Goal: Feedback & Contribution: Submit feedback/report problem

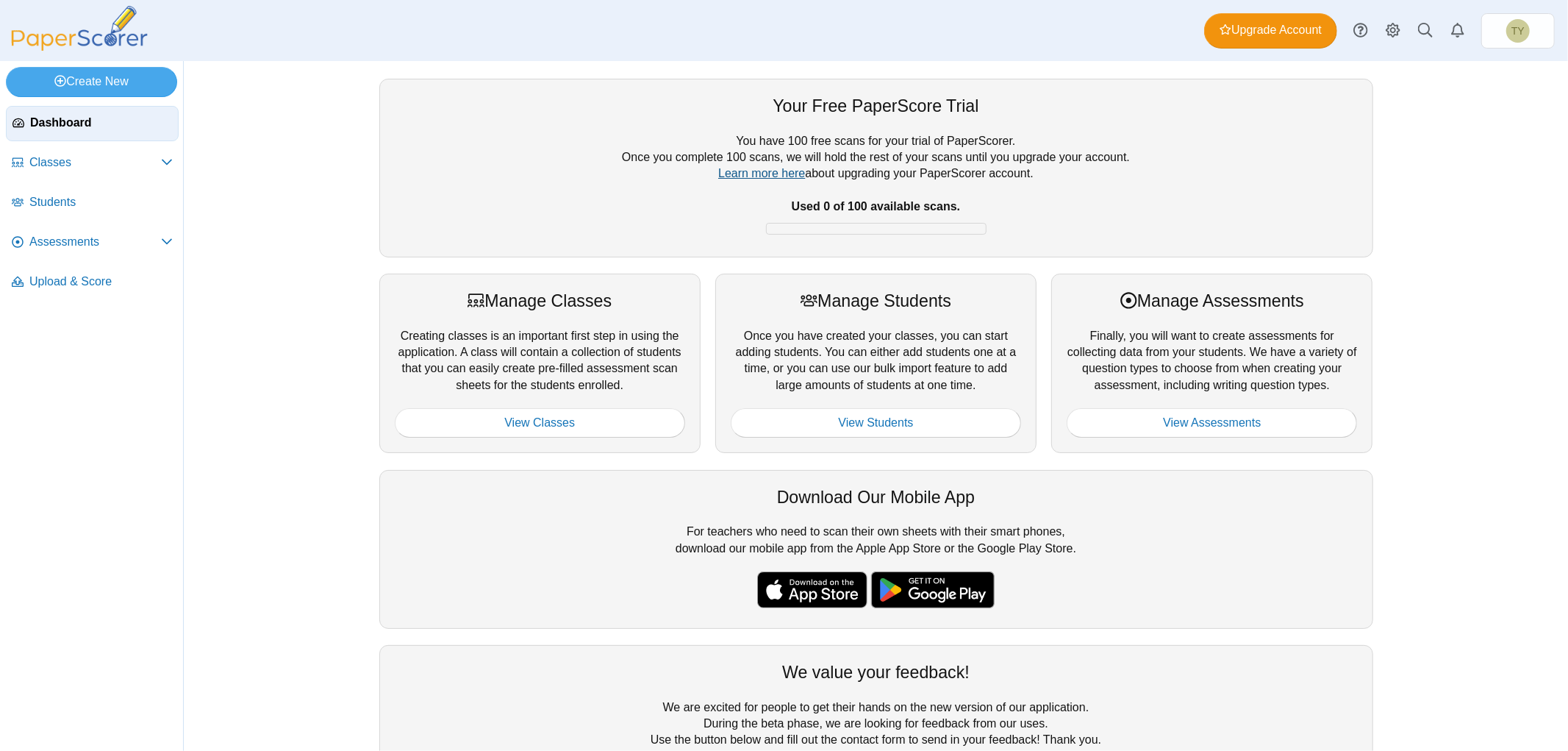
click at [762, 179] on link "Learn more here" at bounding box center [761, 173] width 87 height 12
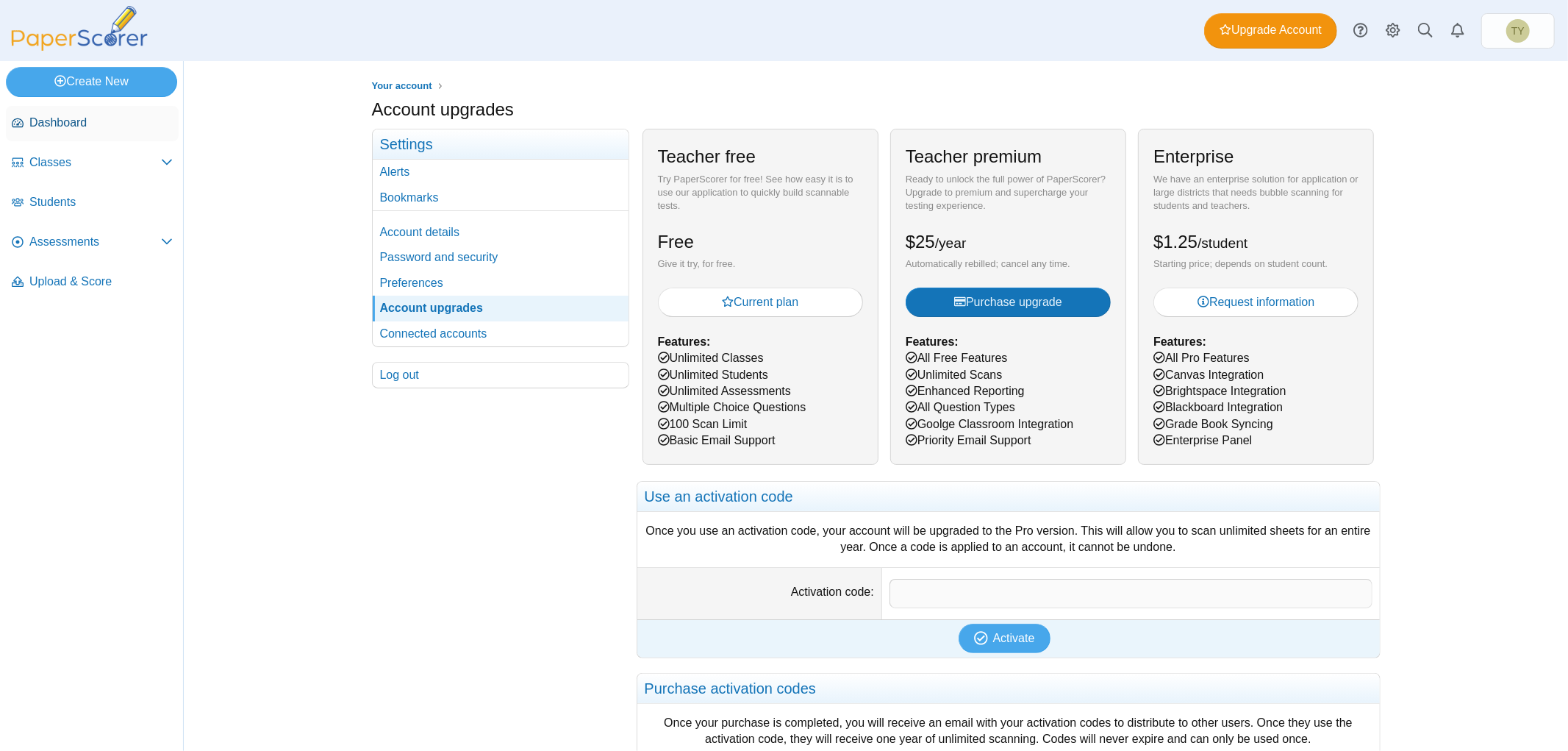
click at [68, 121] on span "Dashboard" at bounding box center [101, 123] width 143 height 16
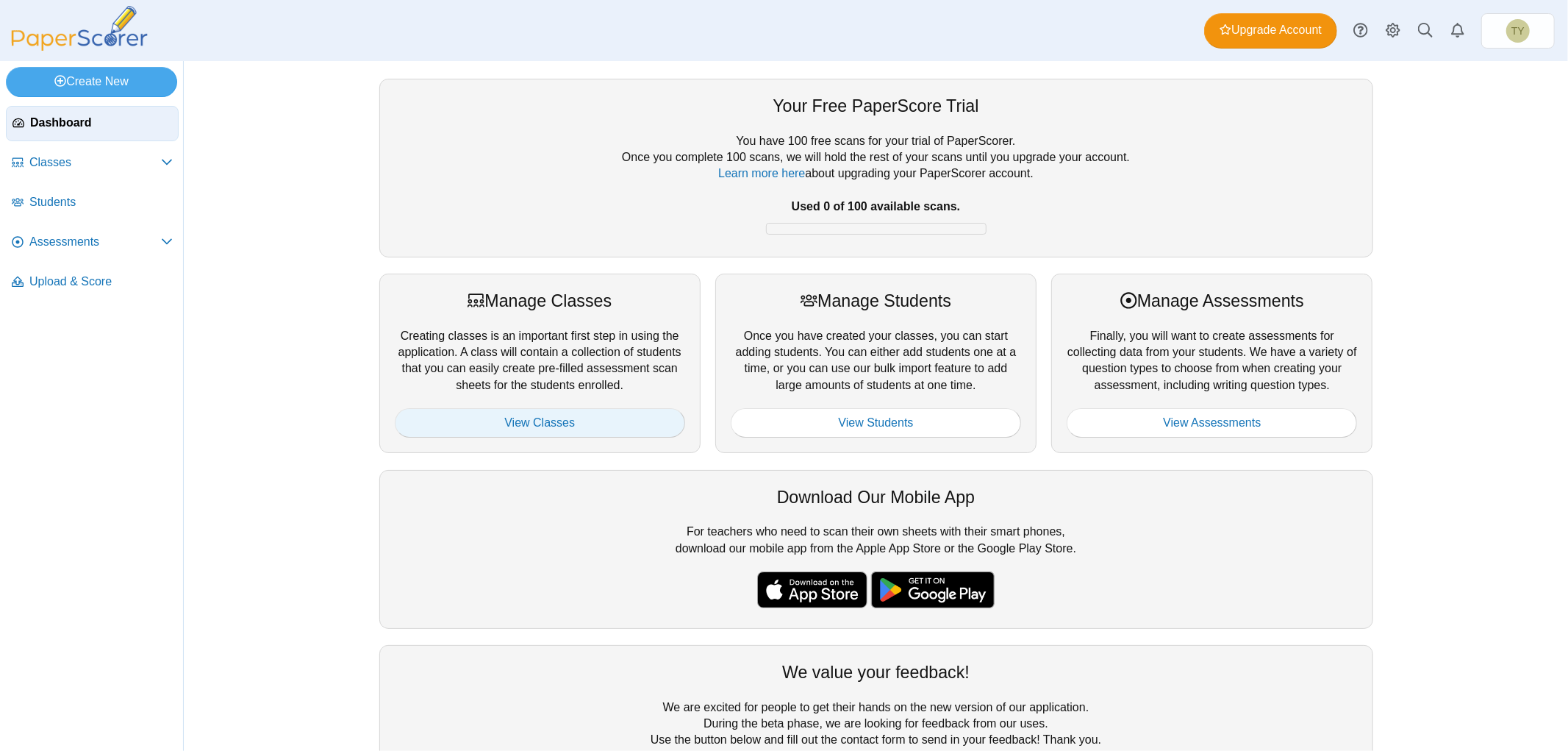
click at [544, 433] on link "View Classes" at bounding box center [539, 423] width 290 height 30
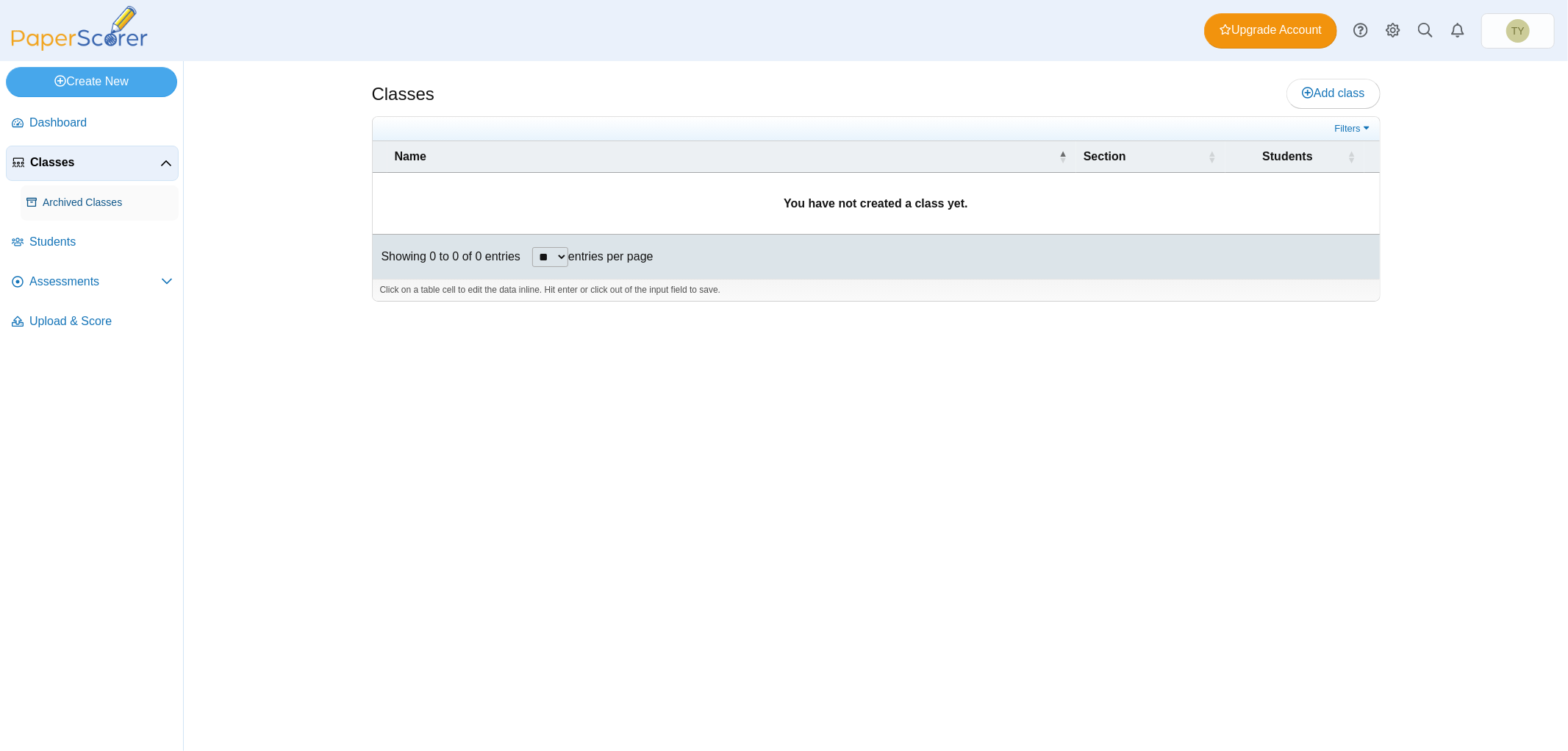
click at [93, 208] on span "Archived Classes" at bounding box center [108, 203] width 130 height 15
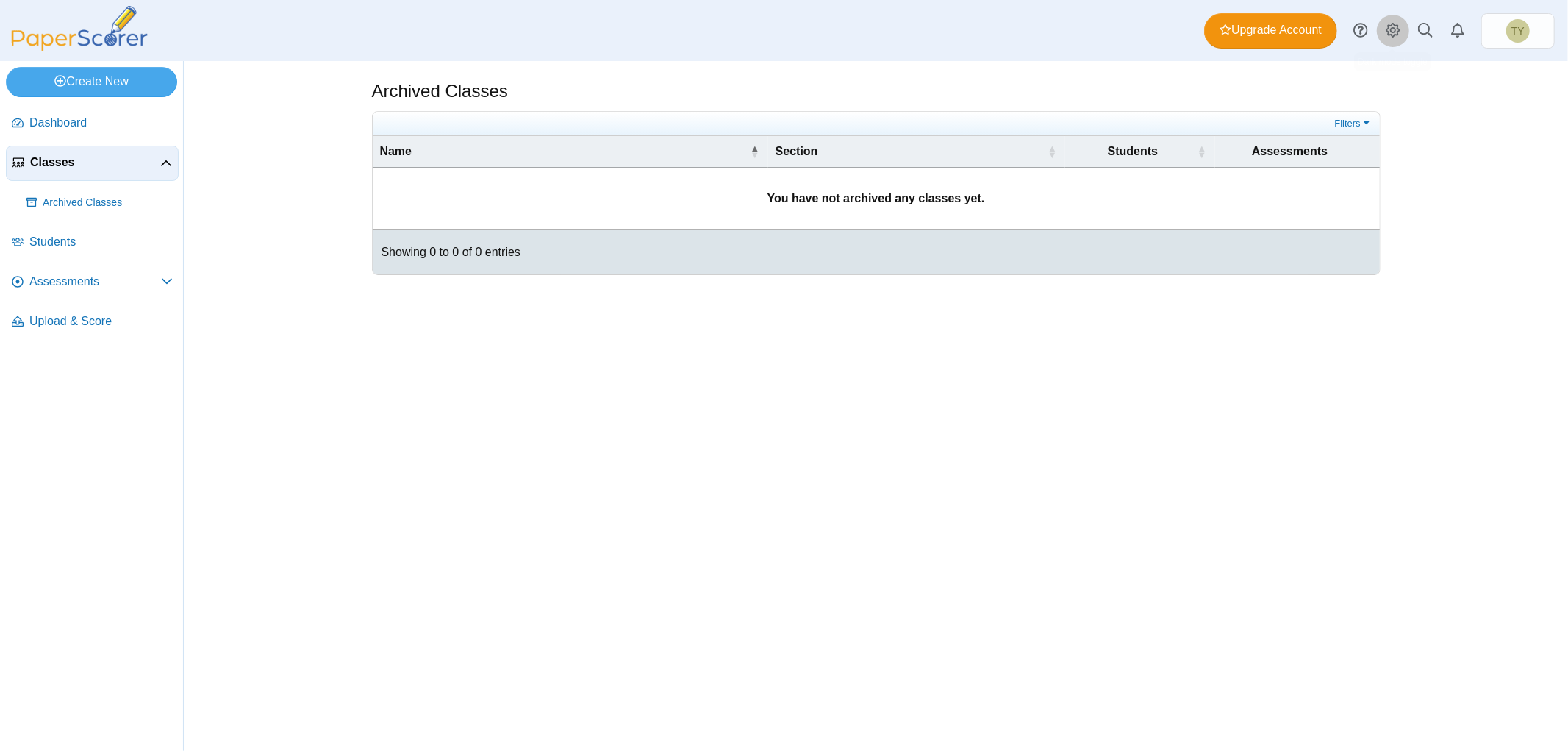
click at [1393, 24] on use at bounding box center [1393, 30] width 15 height 15
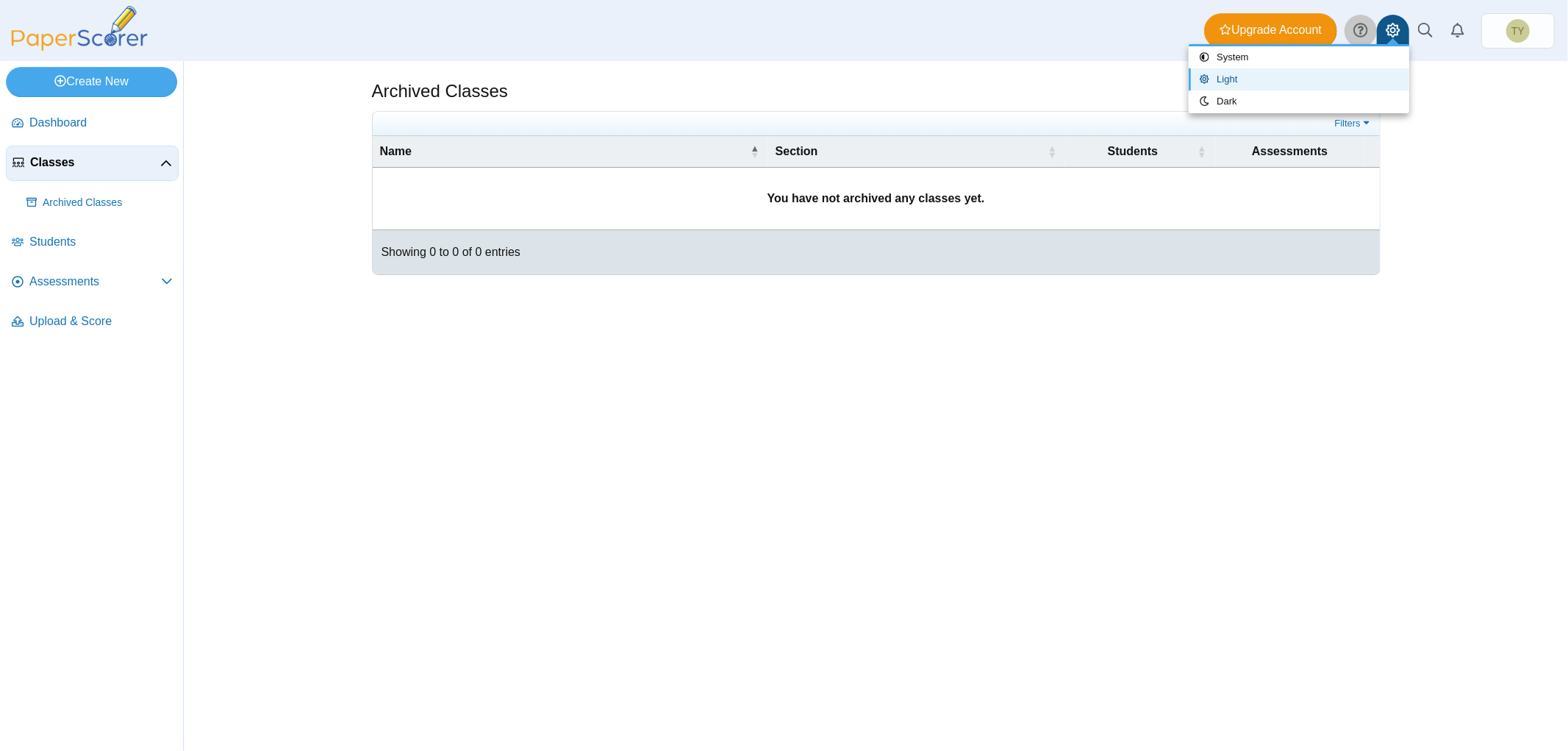
click at [1358, 35] on use at bounding box center [1361, 31] width 14 height 14
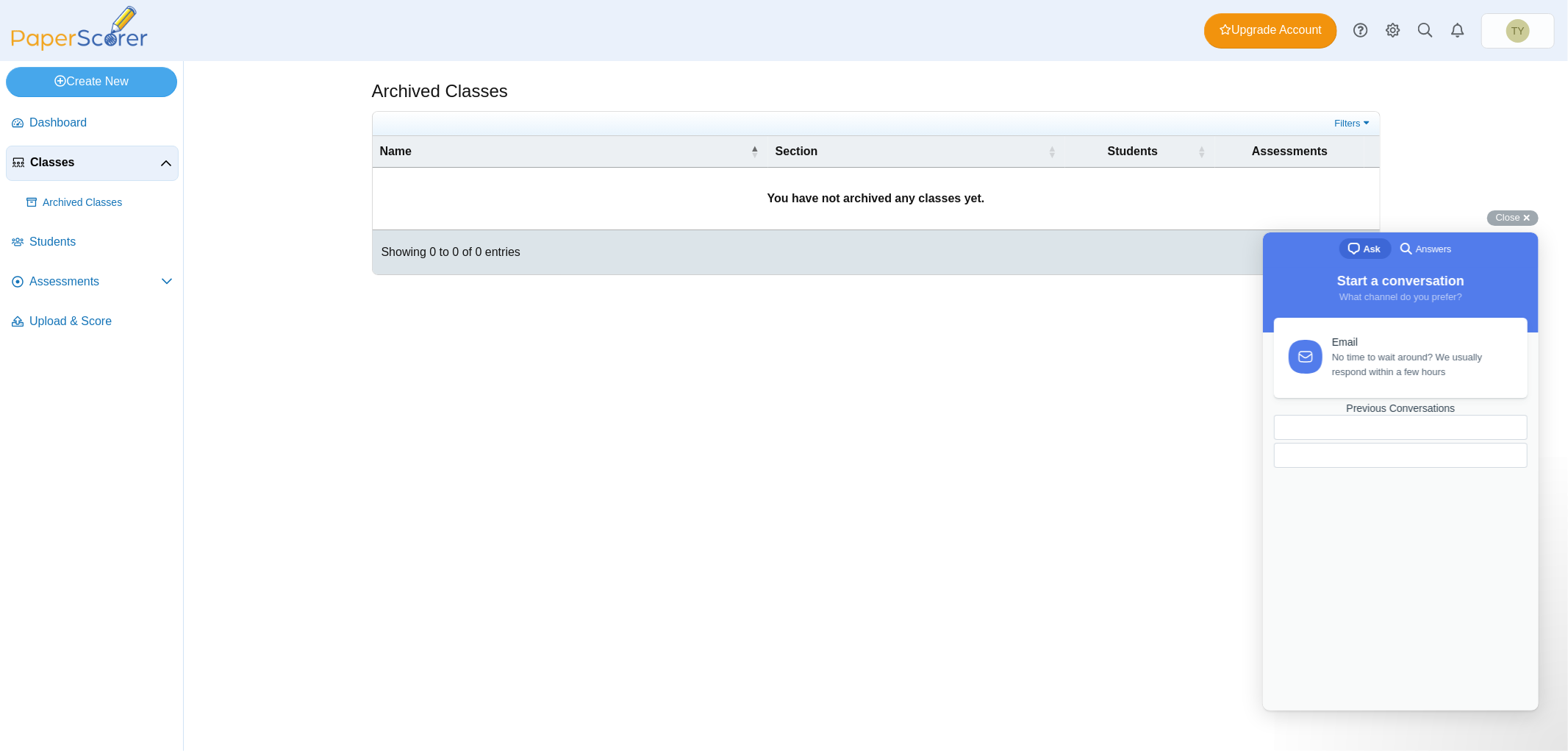
click at [1422, 254] on span "Answers" at bounding box center [1433, 248] width 35 height 15
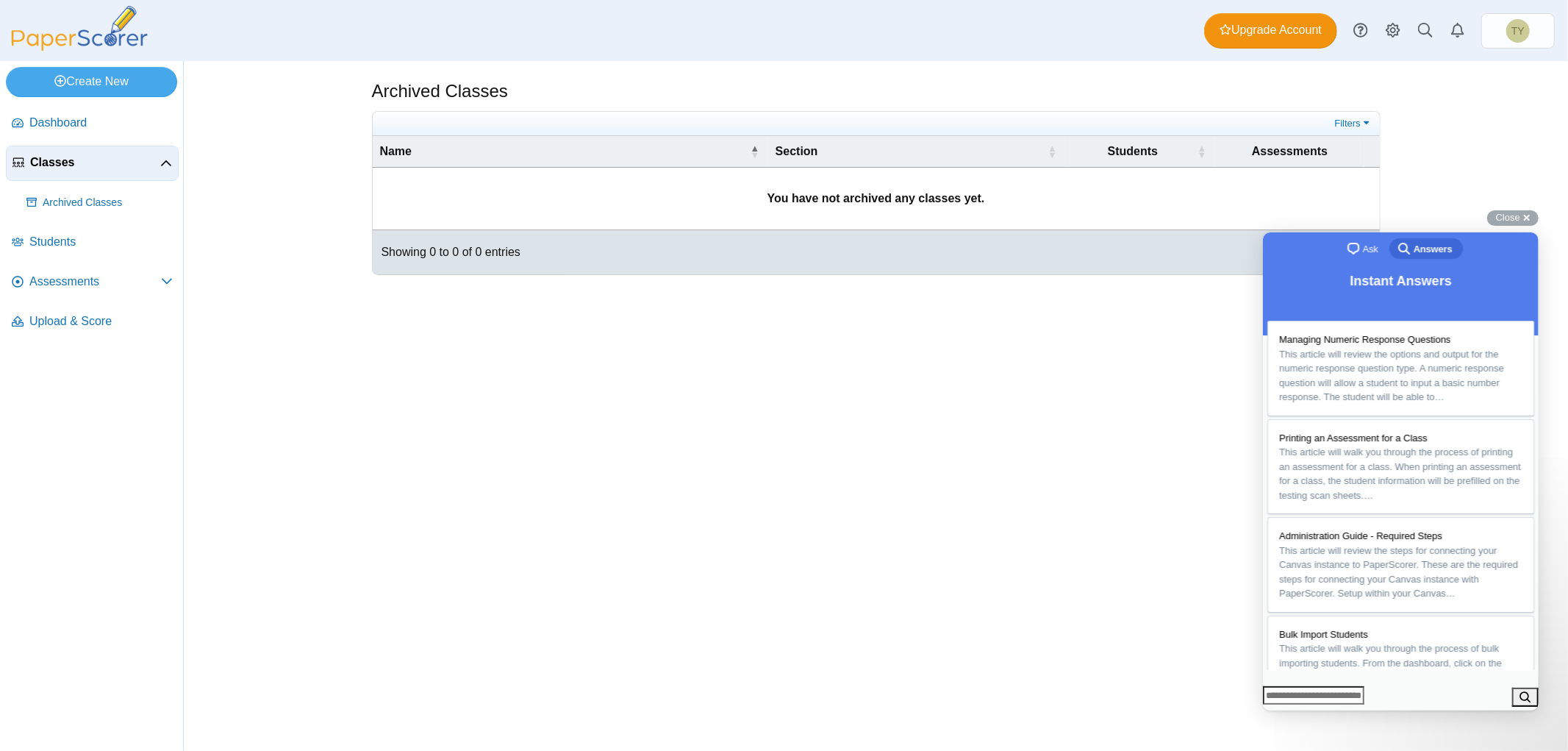
click at [93, 39] on img at bounding box center [80, 28] width 147 height 45
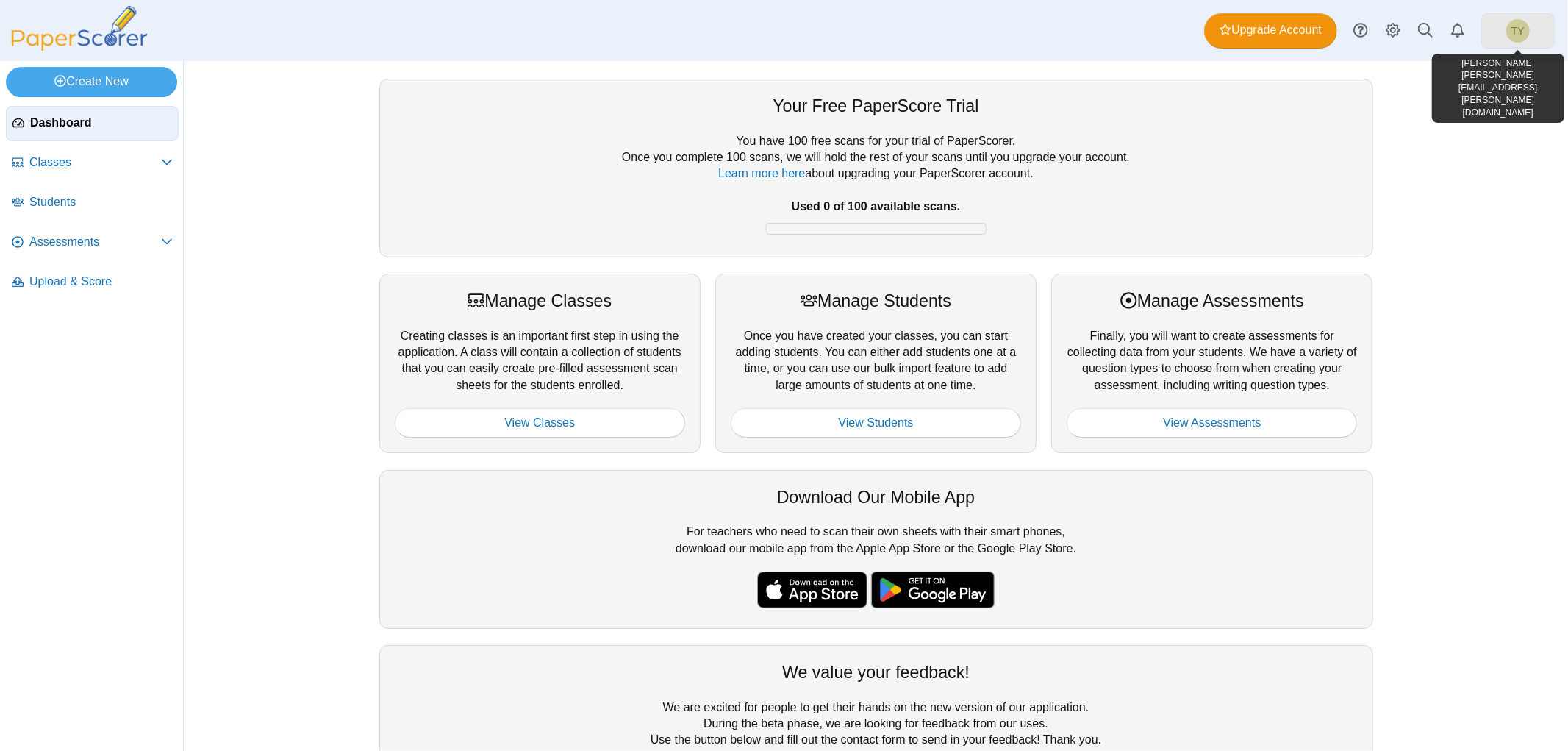
click at [1512, 28] on span "TY" at bounding box center [1518, 31] width 13 height 11
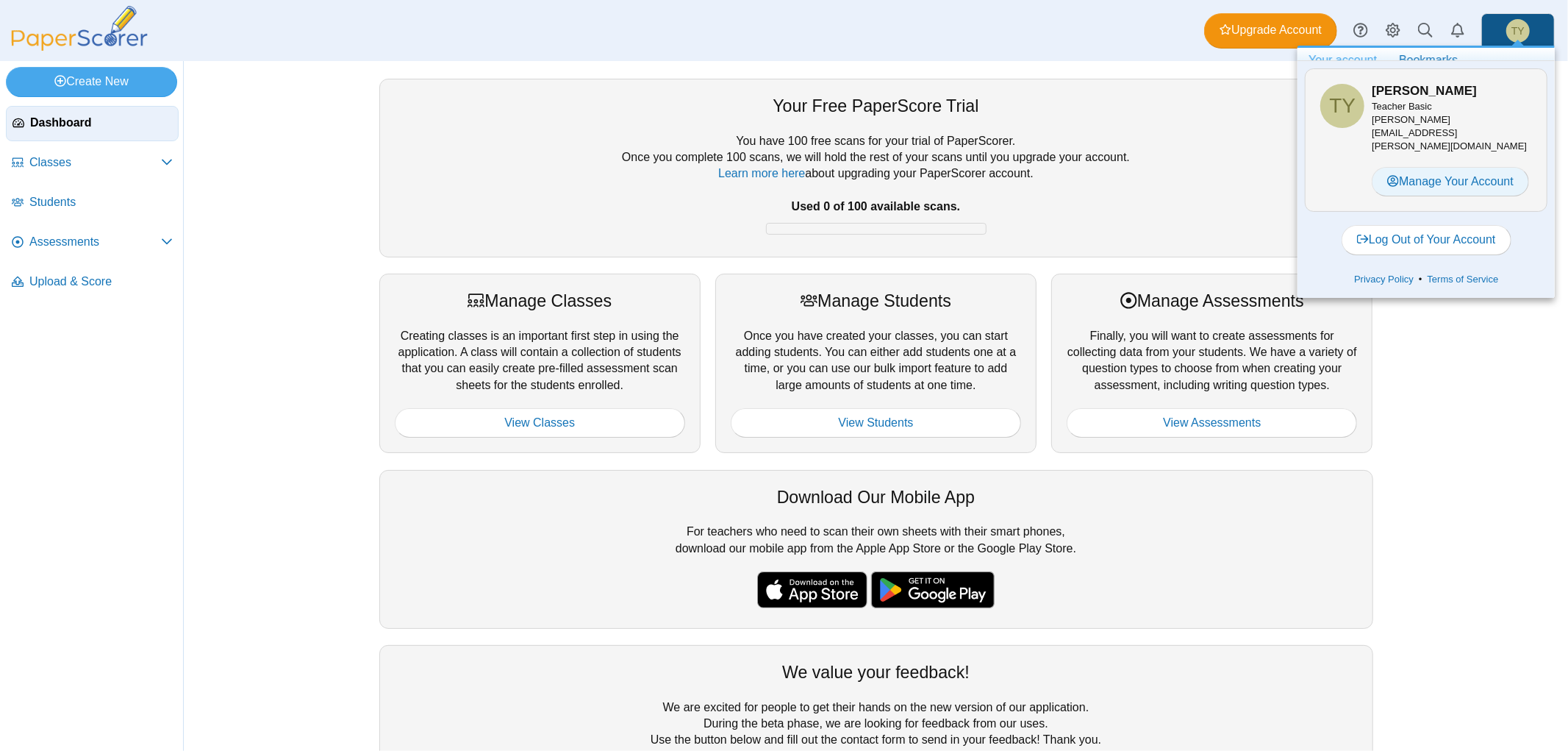
click at [1419, 169] on link "Manage Your Account" at bounding box center [1450, 182] width 157 height 30
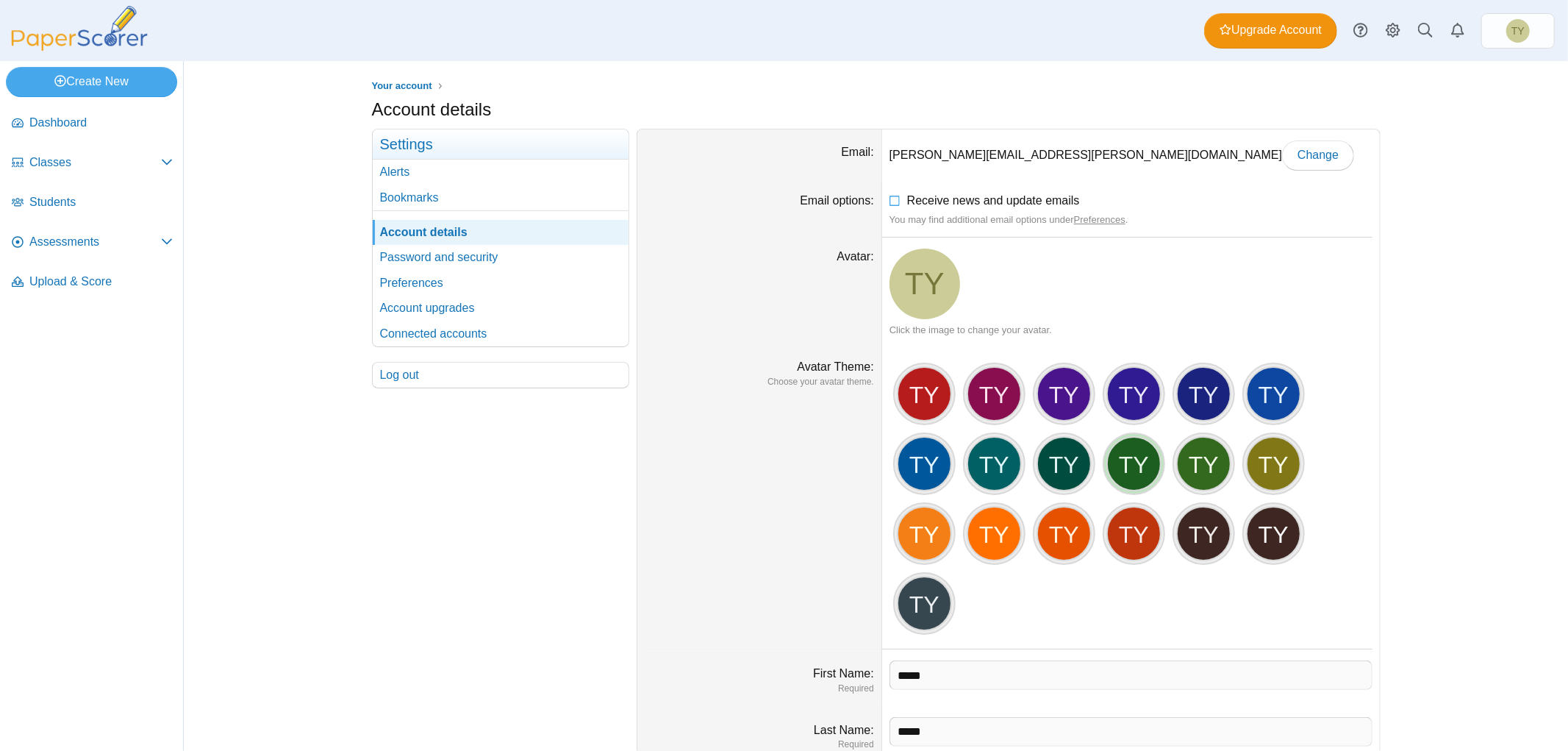
click at [1113, 469] on div "TY" at bounding box center [1134, 463] width 55 height 55
click at [1130, 460] on div "TY" at bounding box center [1134, 463] width 55 height 55
click at [1186, 463] on div "TY" at bounding box center [1203, 463] width 55 height 55
click at [1130, 468] on div "TY" at bounding box center [1134, 463] width 55 height 55
click at [914, 392] on div "TY" at bounding box center [924, 394] width 55 height 55
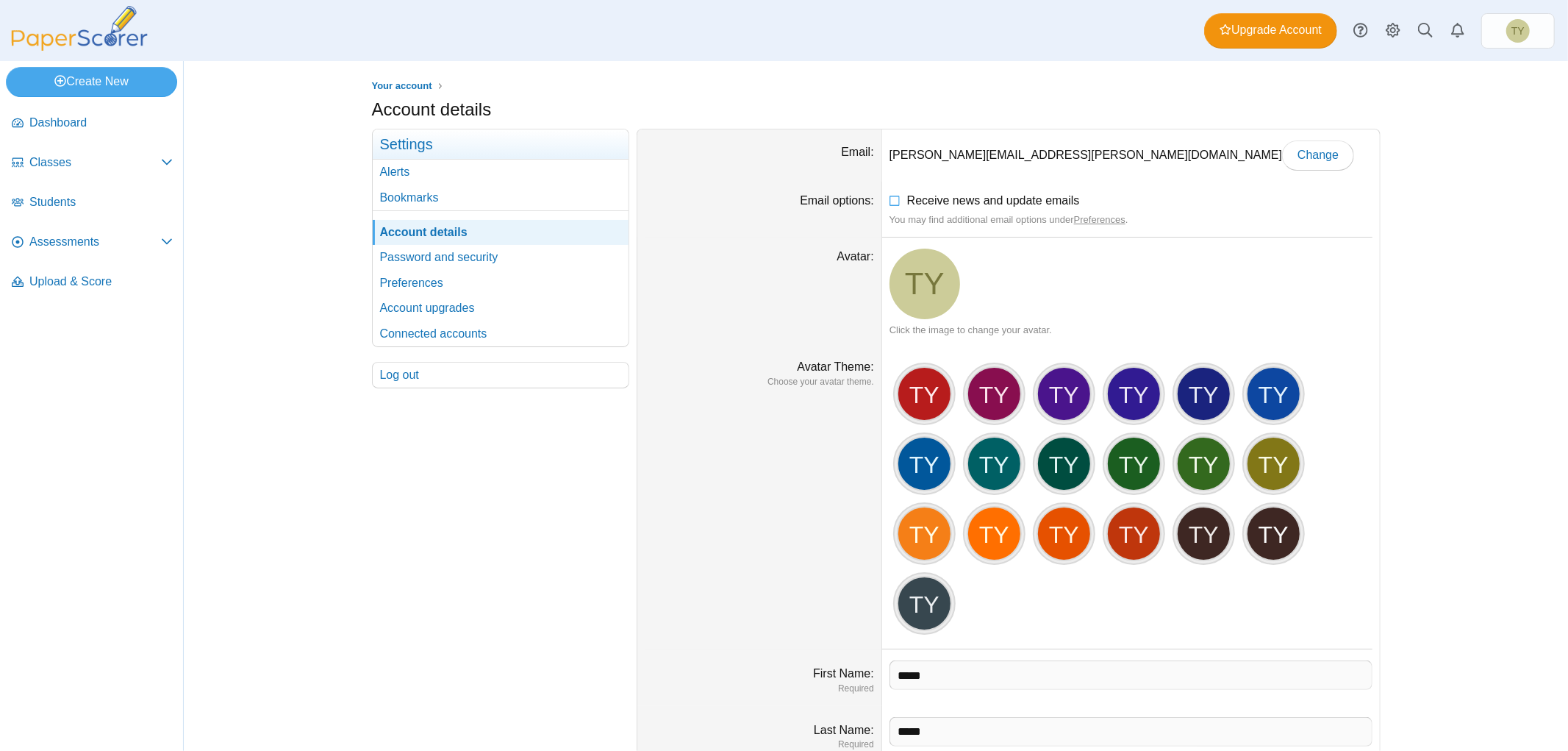
click at [923, 289] on span "TY" at bounding box center [924, 283] width 39 height 31
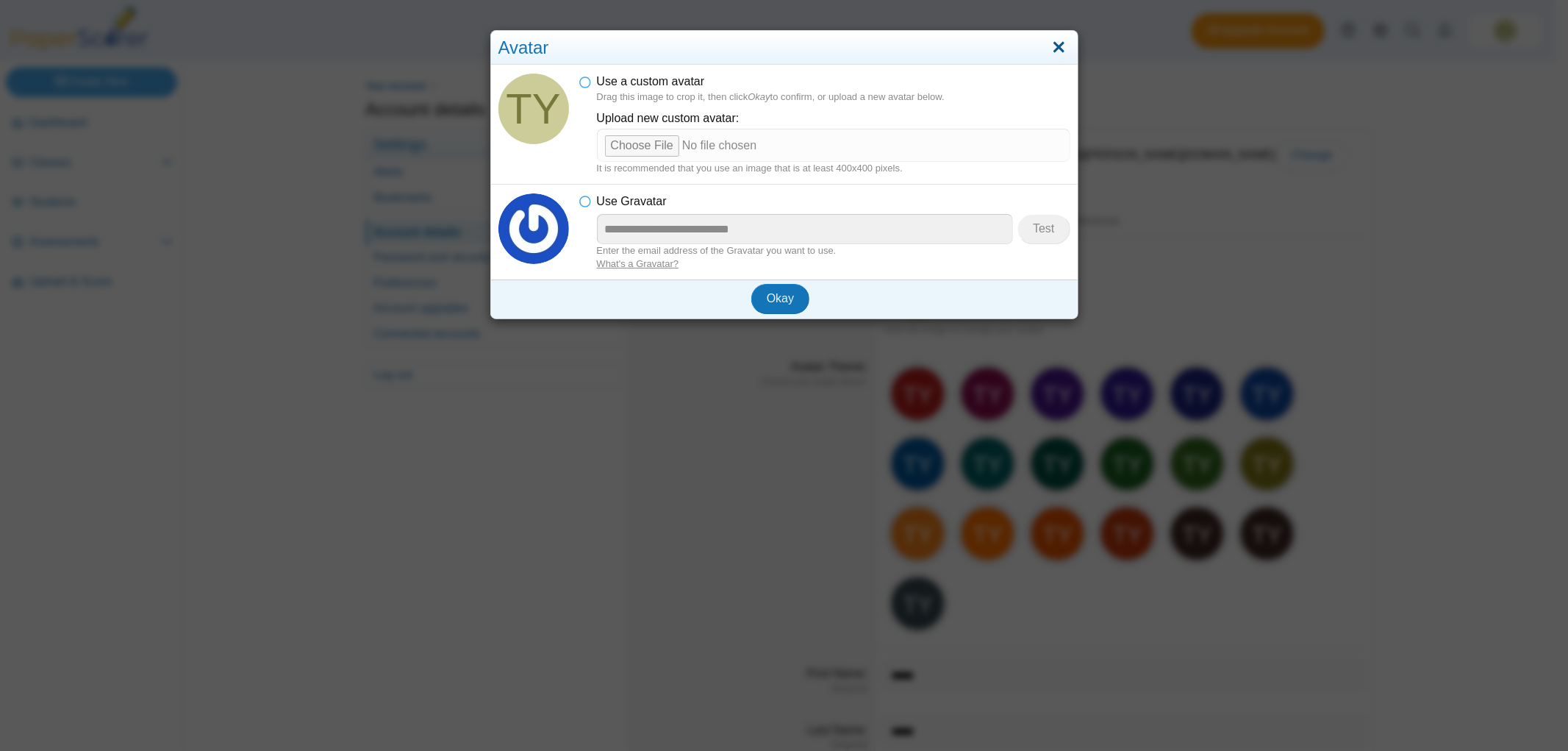
click at [1056, 47] on link "Close" at bounding box center [1059, 47] width 23 height 25
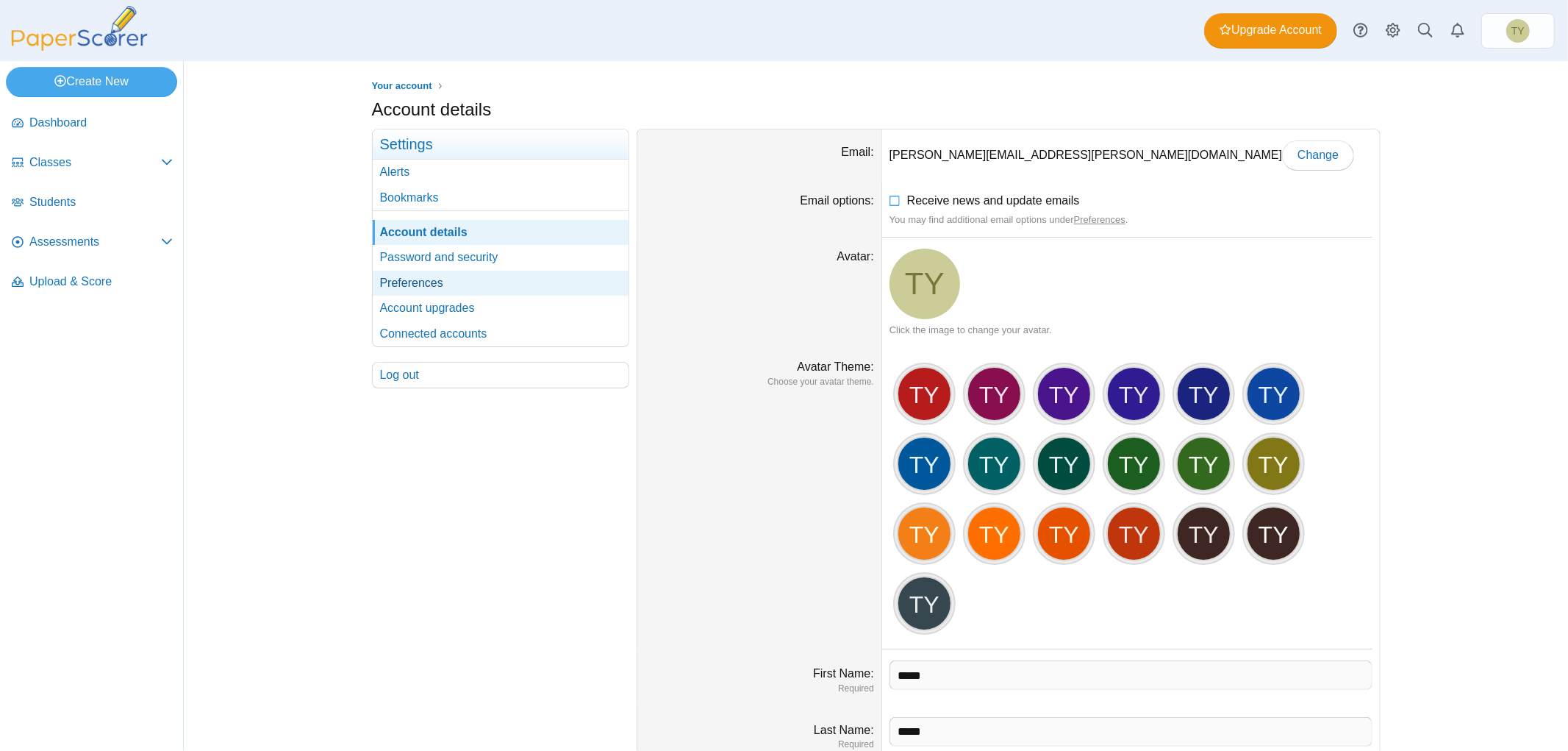
click at [485, 275] on link "Preferences" at bounding box center [501, 283] width 256 height 25
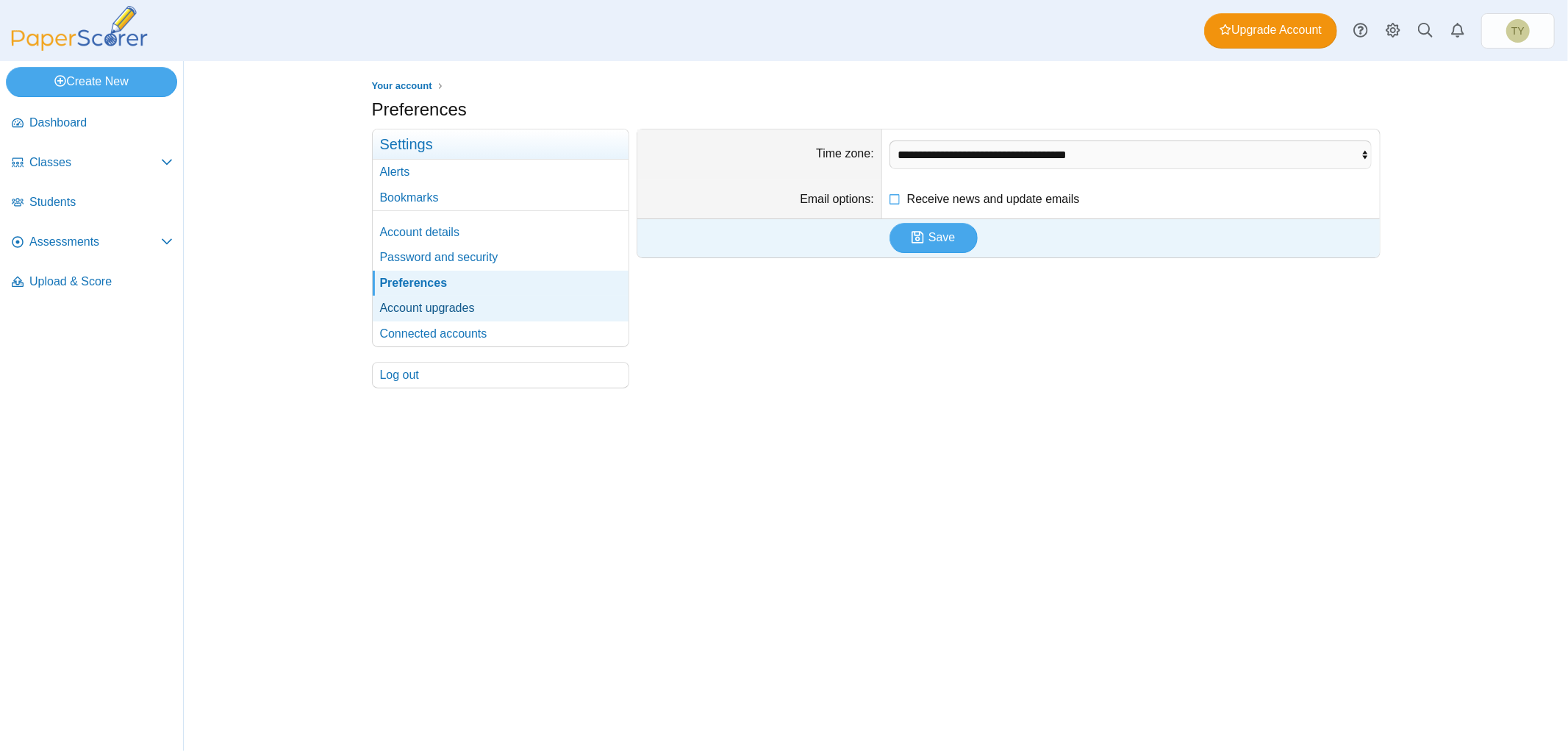
click at [489, 303] on link "Account upgrades" at bounding box center [501, 308] width 256 height 25
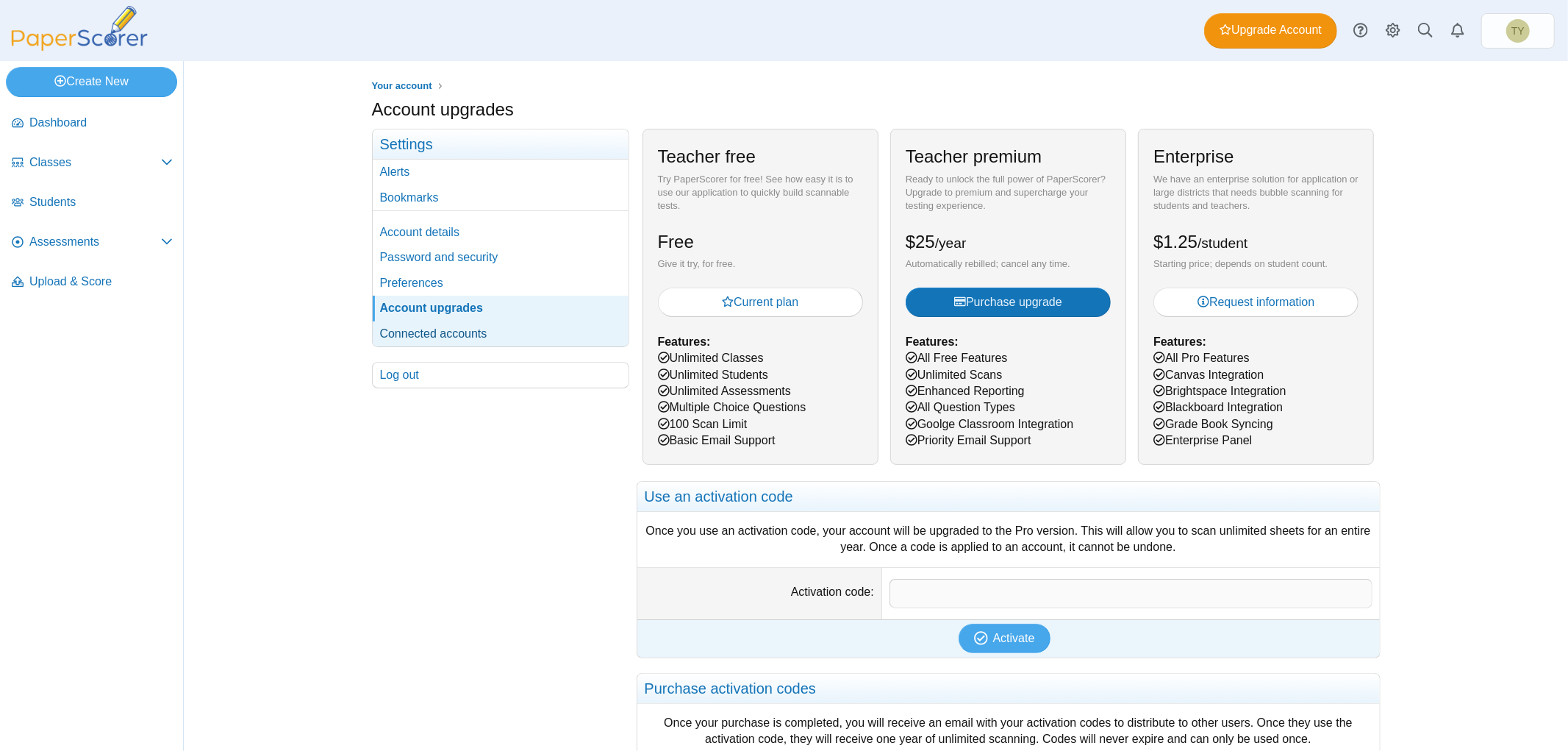
click at [489, 325] on link "Connected accounts" at bounding box center [501, 333] width 256 height 25
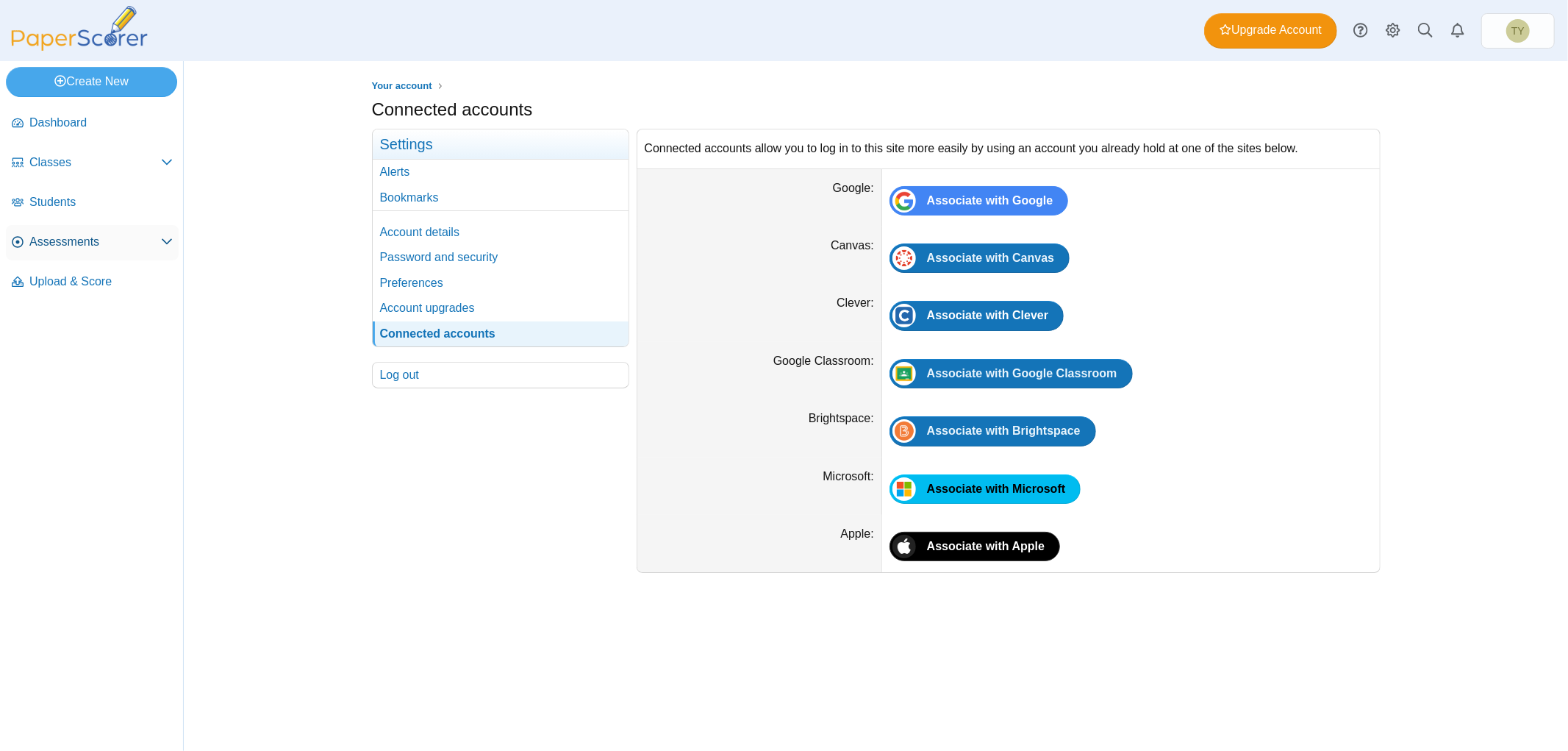
click at [89, 245] on span "Assessments" at bounding box center [96, 242] width 132 height 16
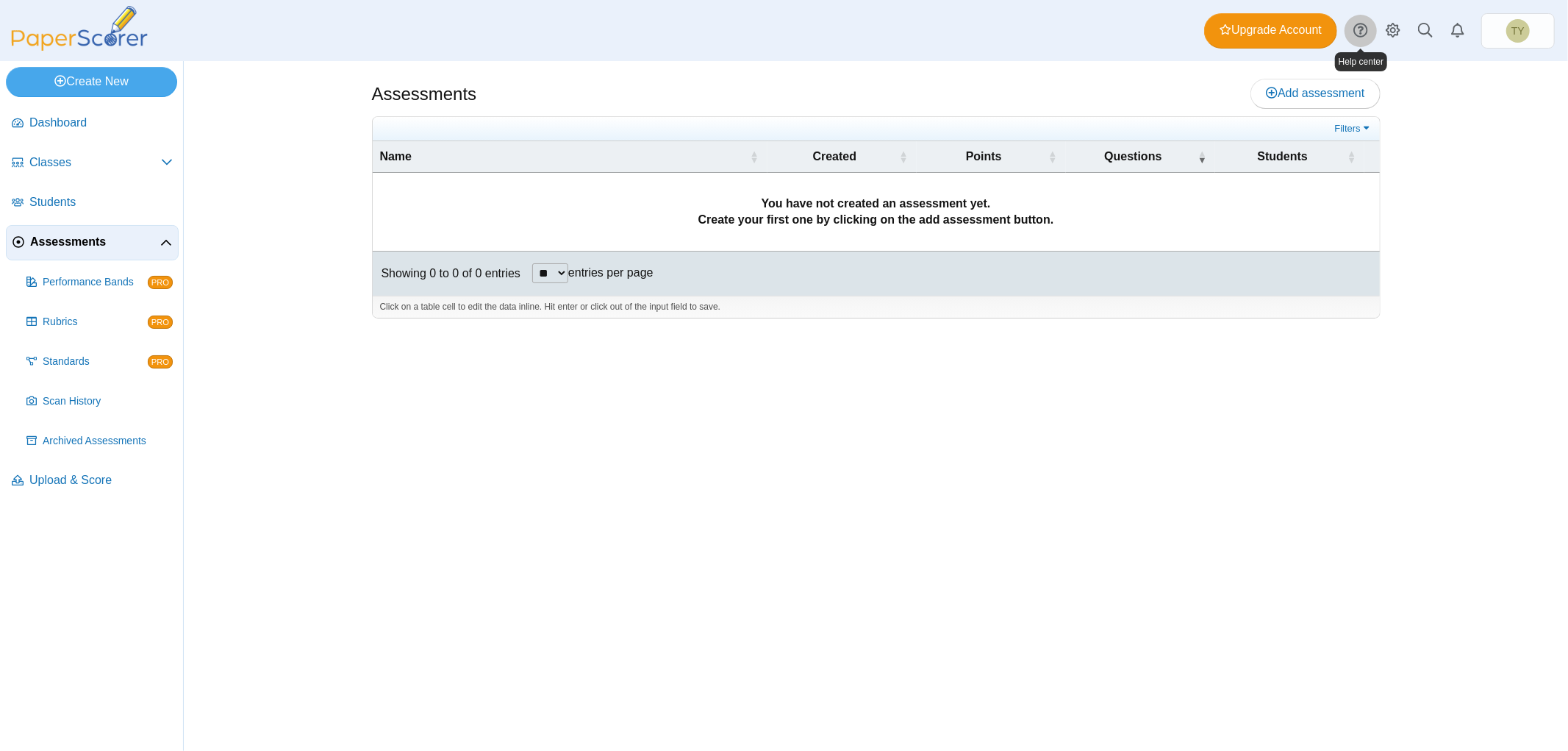
click at [1364, 31] on icon at bounding box center [1361, 30] width 15 height 15
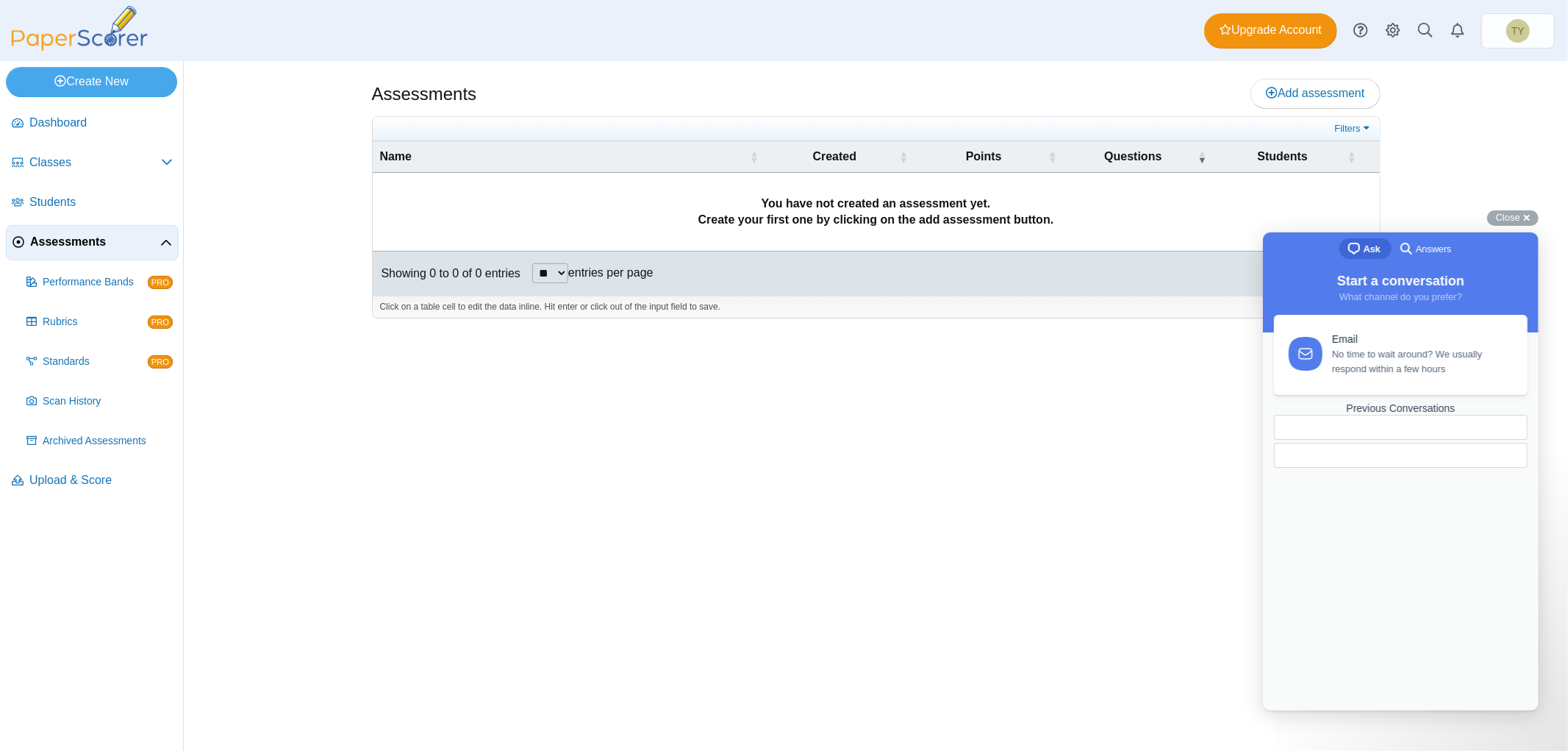
click at [1342, 364] on span "No time to wait around? We usually respond within a few hours" at bounding box center [1421, 361] width 179 height 30
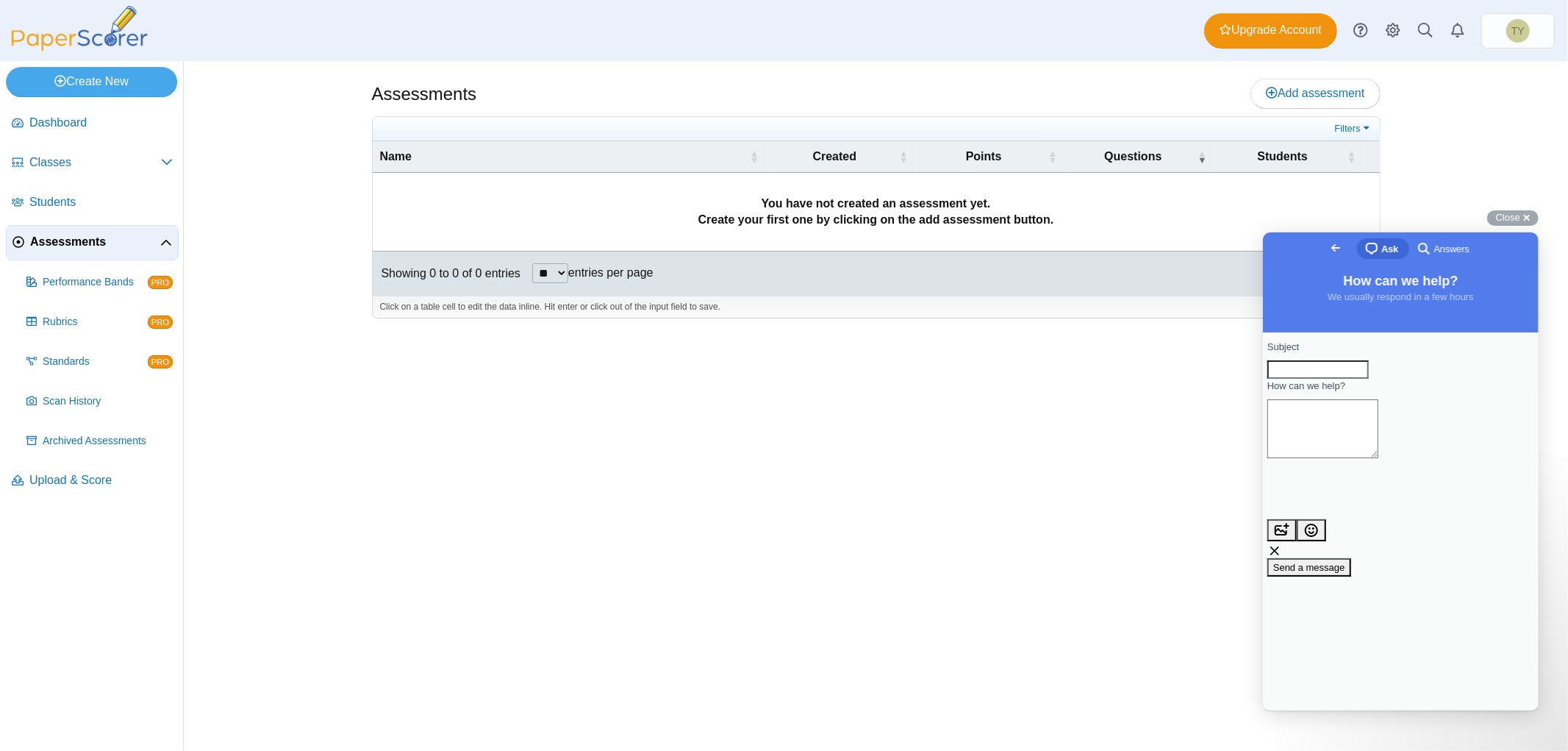
click at [1327, 252] on span "Go back" at bounding box center [1336, 247] width 18 height 18
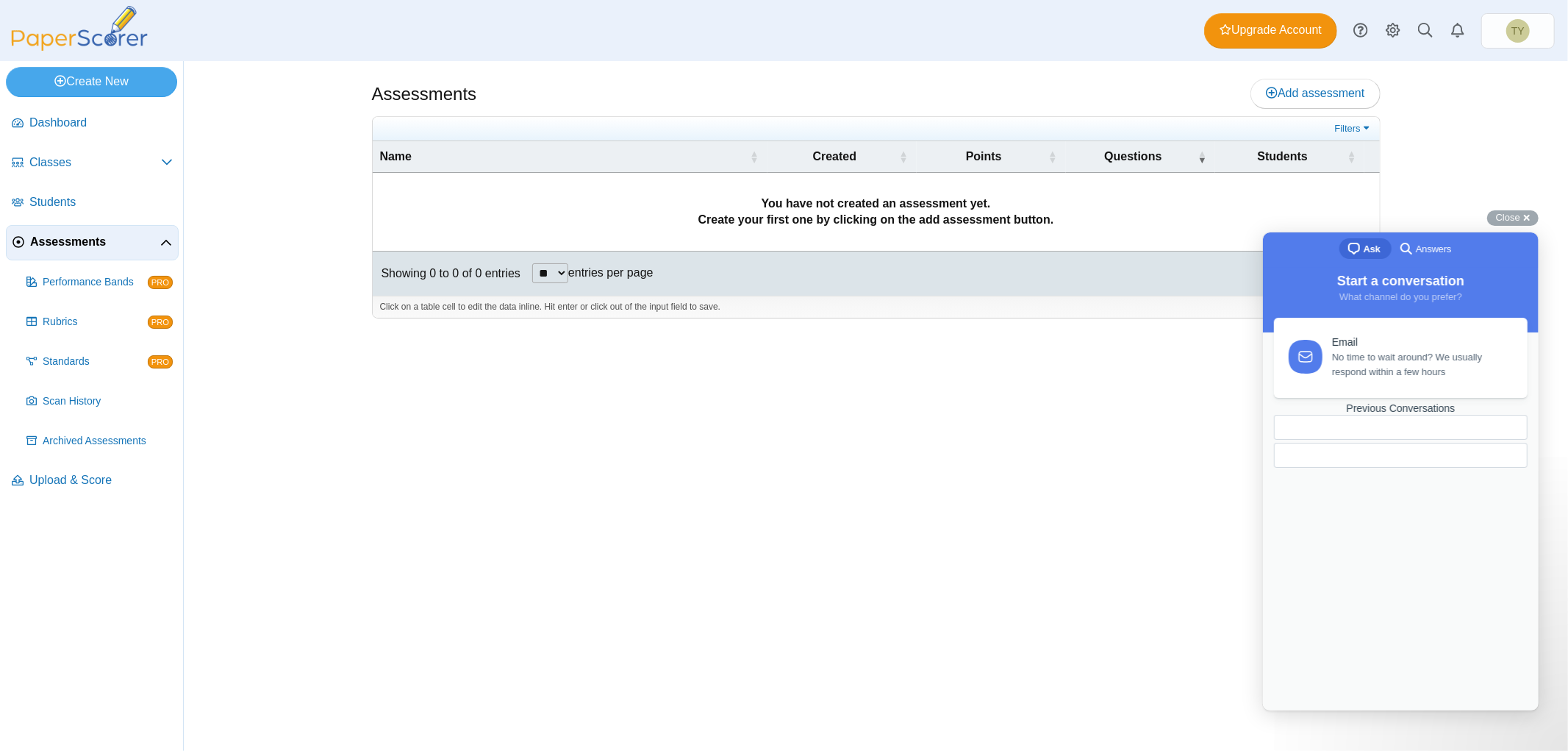
click at [1381, 467] on div at bounding box center [1400, 454] width 253 height 25
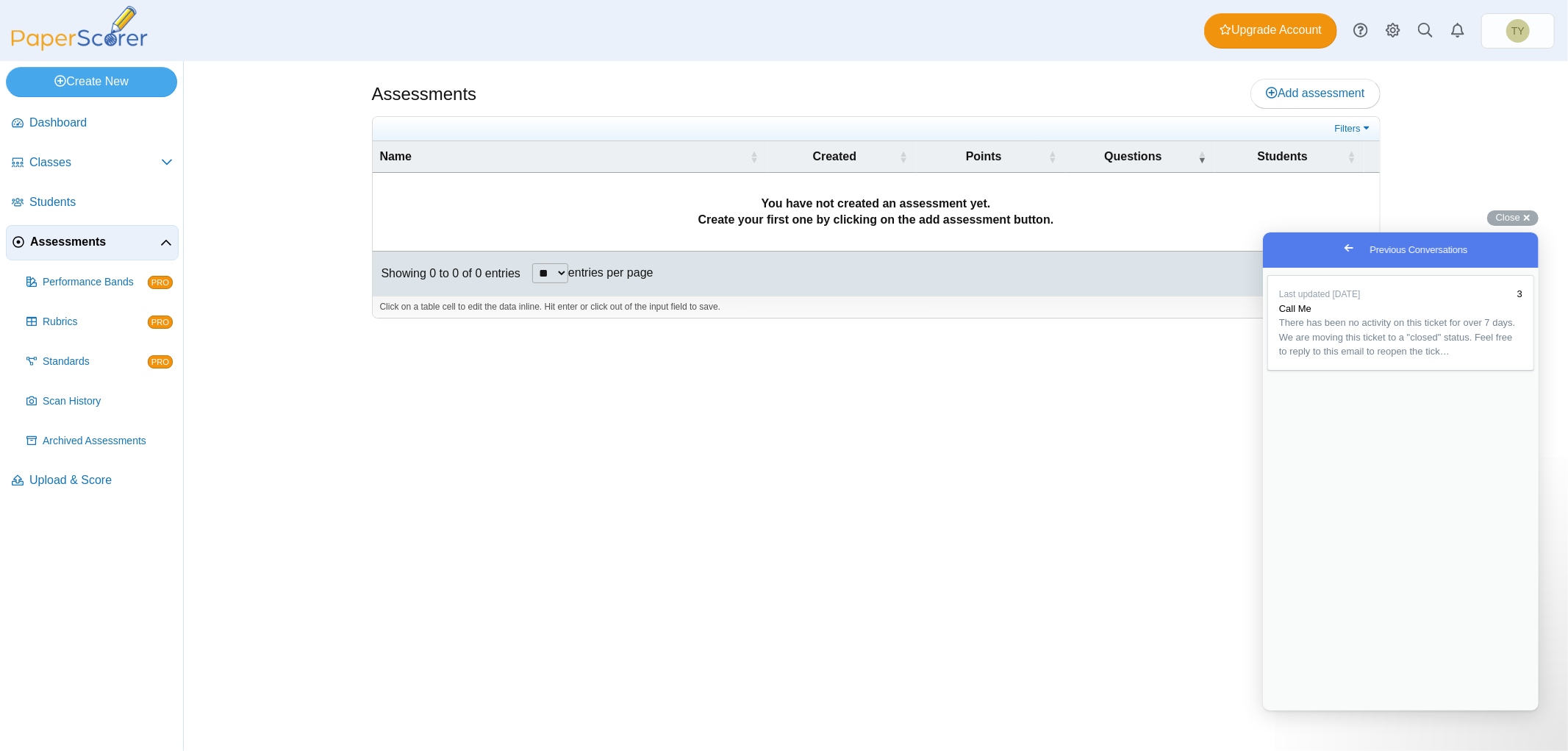
click at [1340, 248] on span "Go back" at bounding box center [1349, 247] width 18 height 18
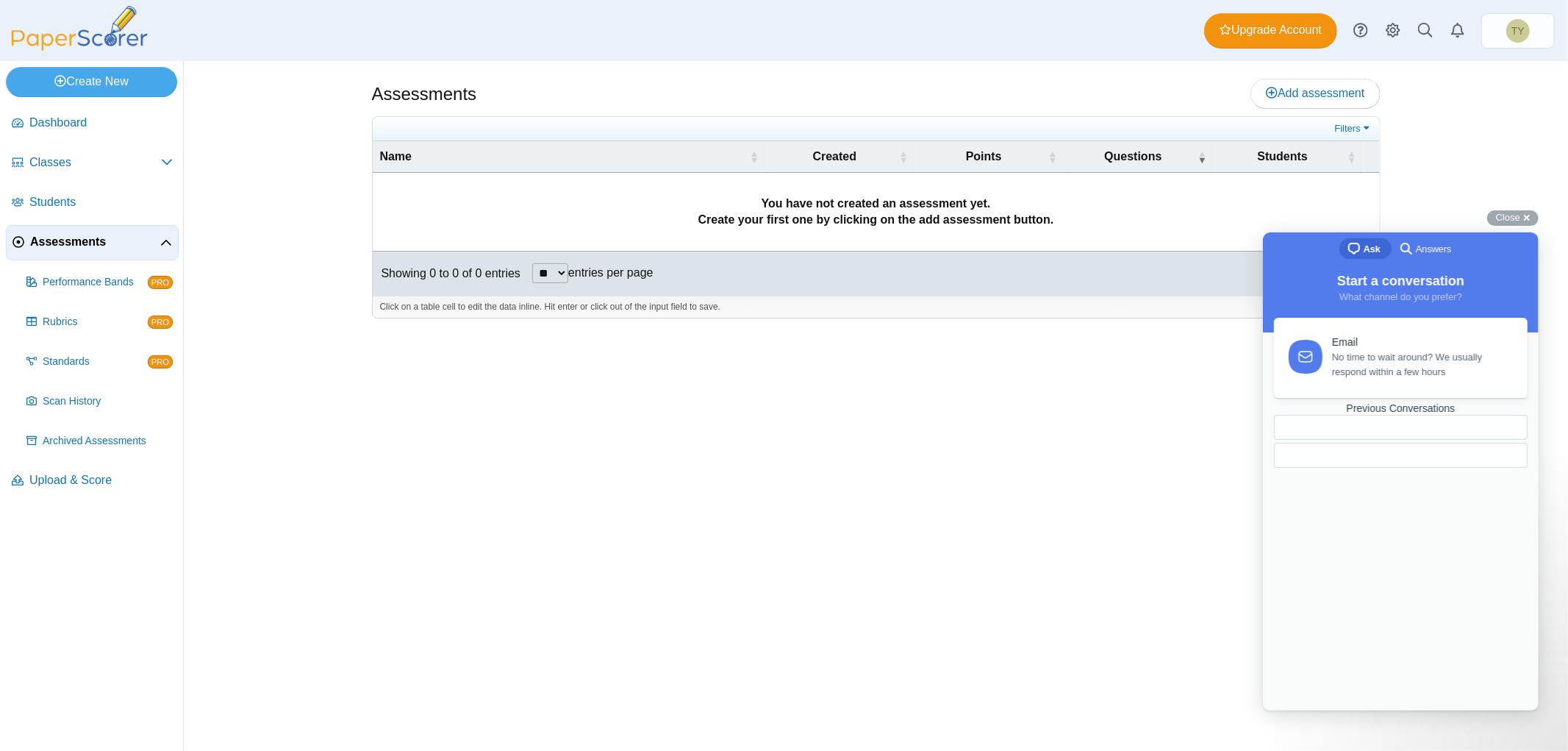
click at [1372, 467] on div at bounding box center [1400, 454] width 253 height 25
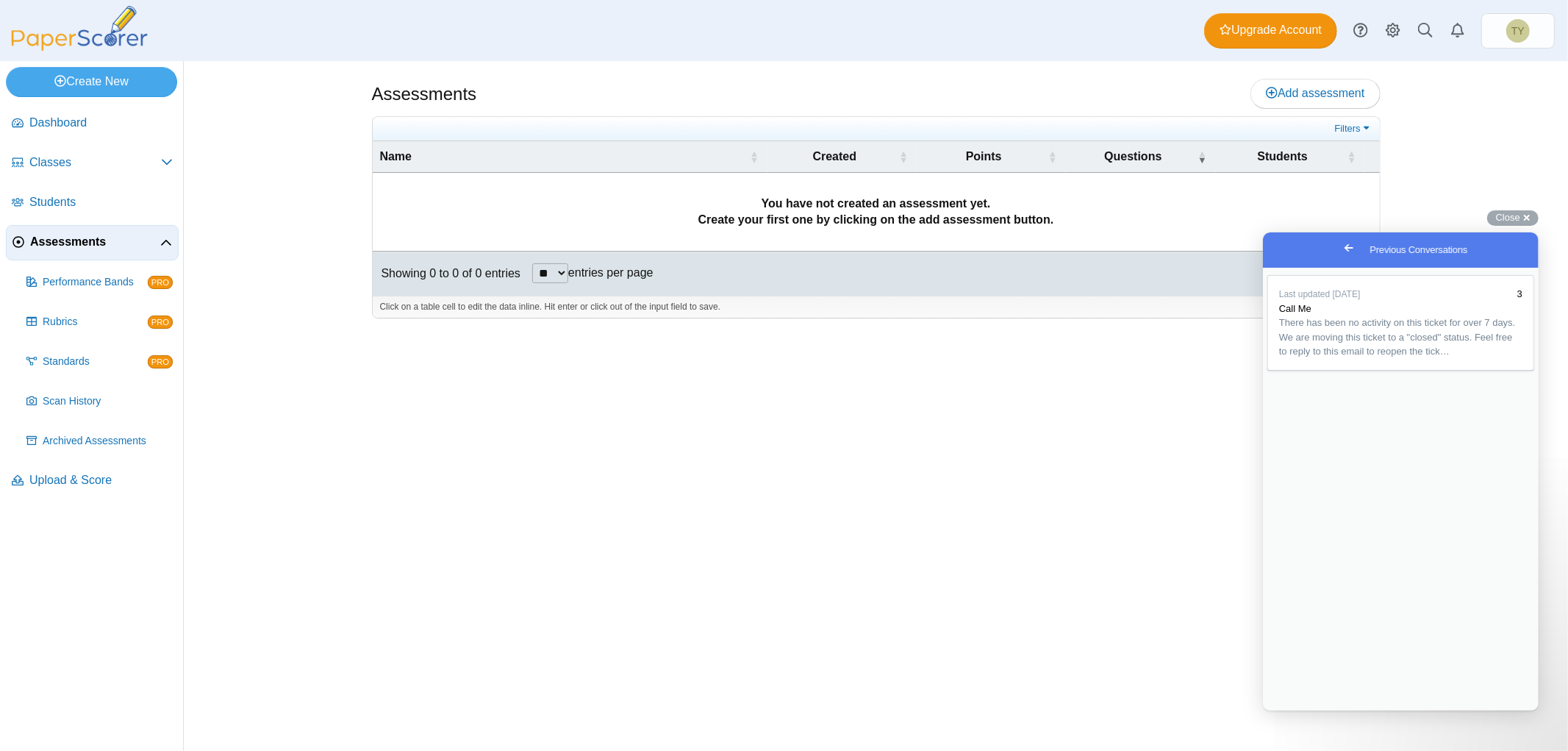
click at [1340, 248] on span "Go back" at bounding box center [1349, 247] width 18 height 18
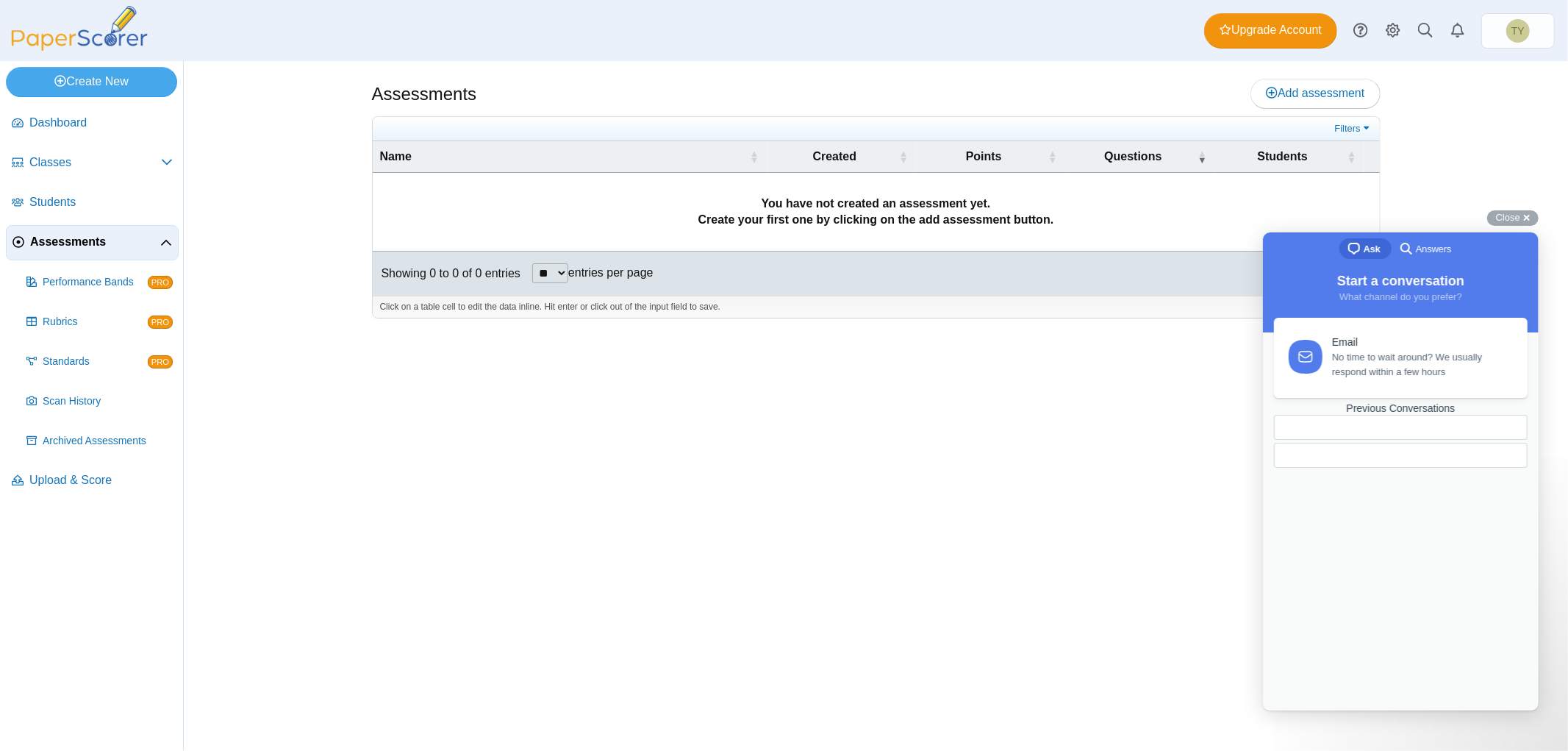
click at [1395, 280] on span "Start a conversation" at bounding box center [1400, 280] width 127 height 15
click at [1403, 310] on div "Start a conversation What channel do you prefer?" at bounding box center [1401, 299] width 275 height 65
click at [1371, 454] on div at bounding box center [1365, 454] width 160 height 0
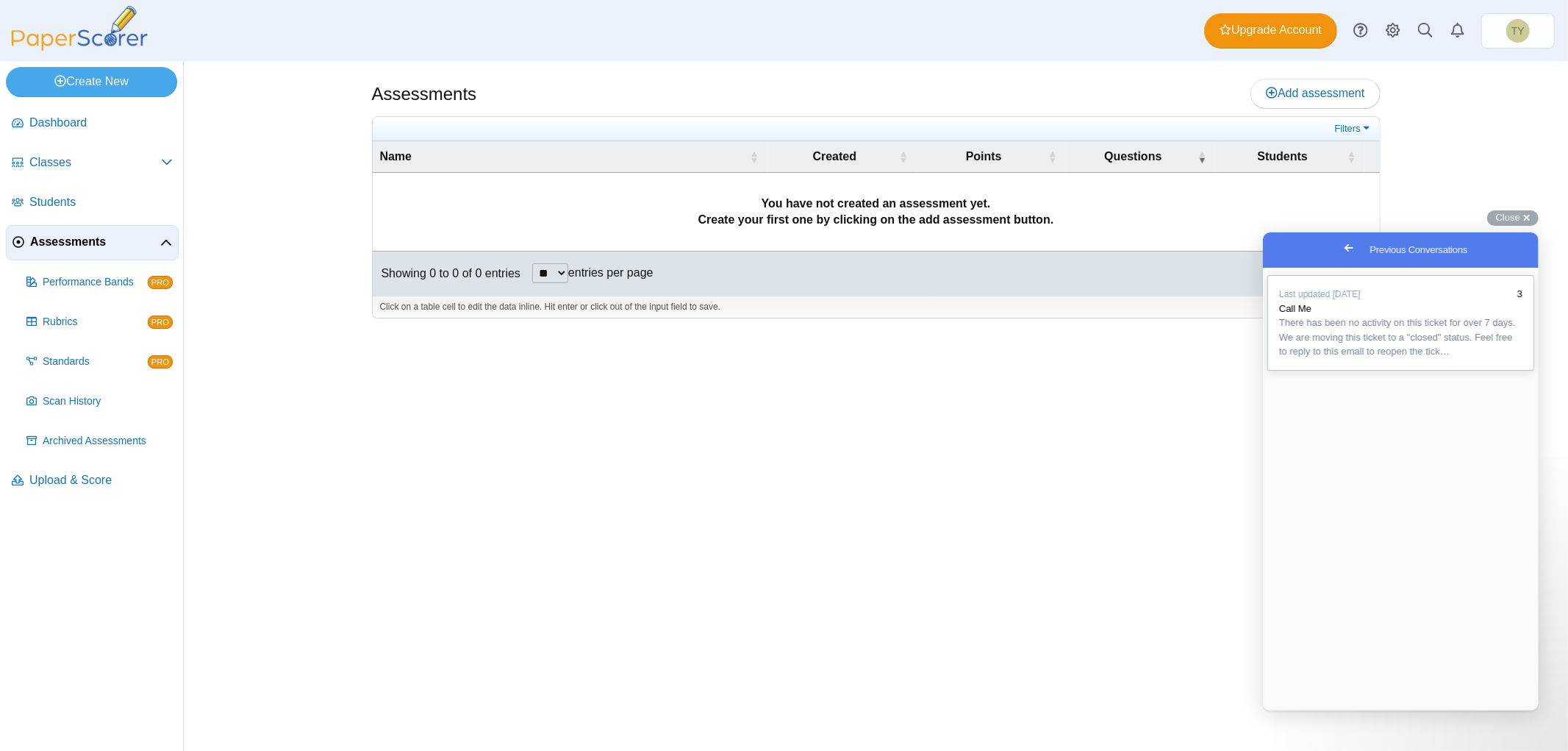
click at [1372, 356] on span "There has been no activity on this ticket for over 7 days. We are moving this t…" at bounding box center [1397, 336] width 237 height 39
click at [1290, 711] on button "Close" at bounding box center [1276, 720] width 26 height 19
click at [1340, 245] on span "Go back" at bounding box center [1349, 247] width 18 height 18
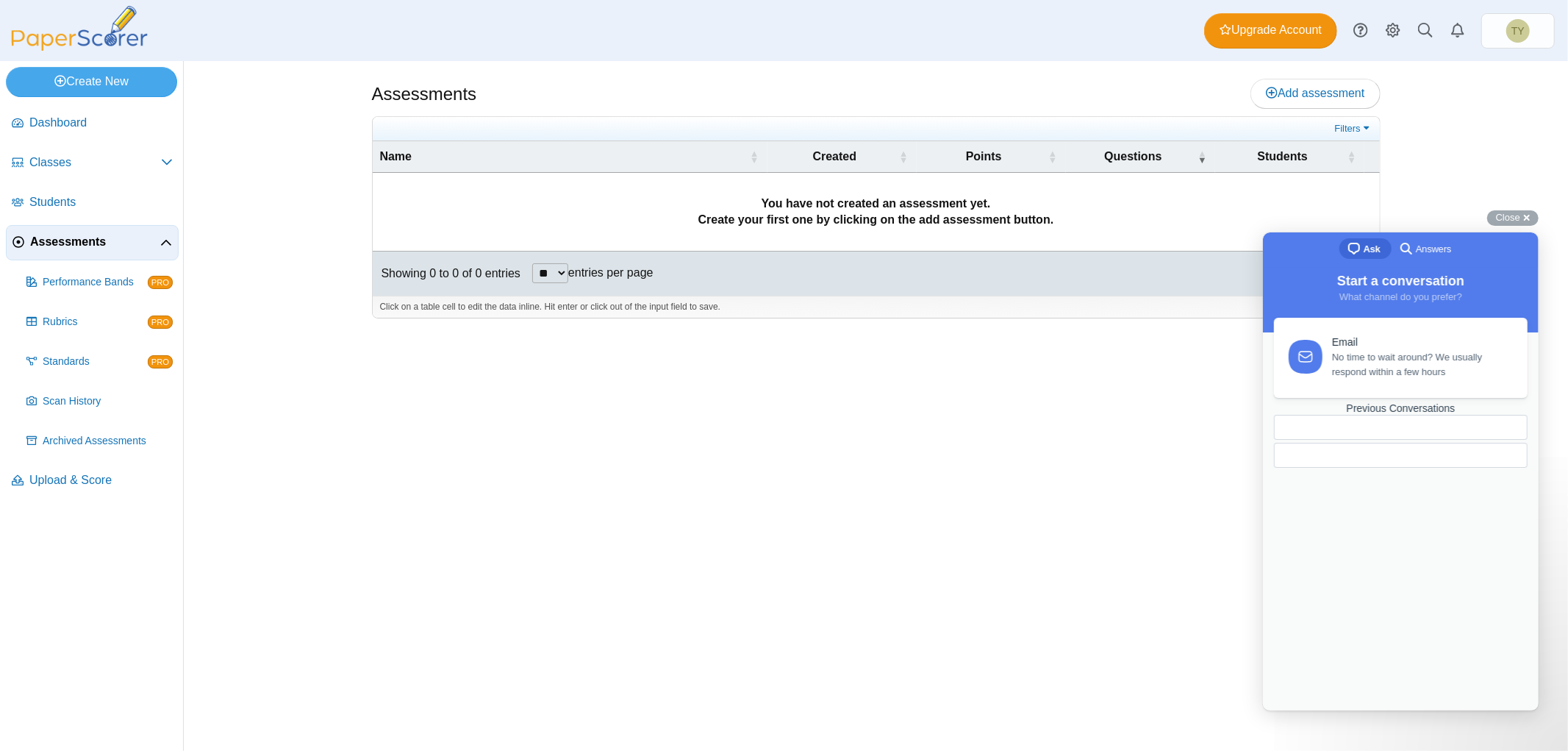
click at [1437, 253] on span "Answers" at bounding box center [1433, 248] width 35 height 15
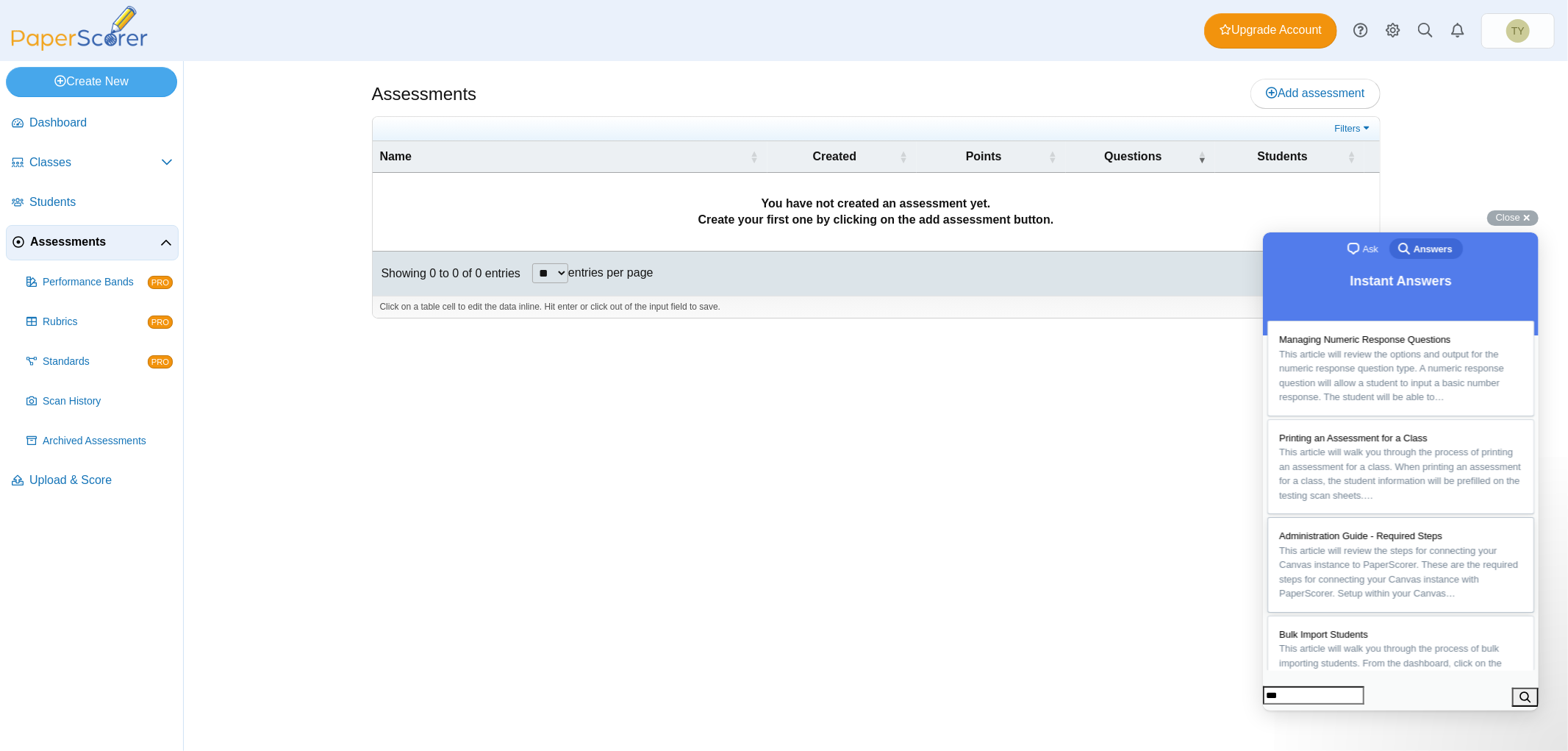
type input "****"
click button "search" at bounding box center [1525, 697] width 26 height 19
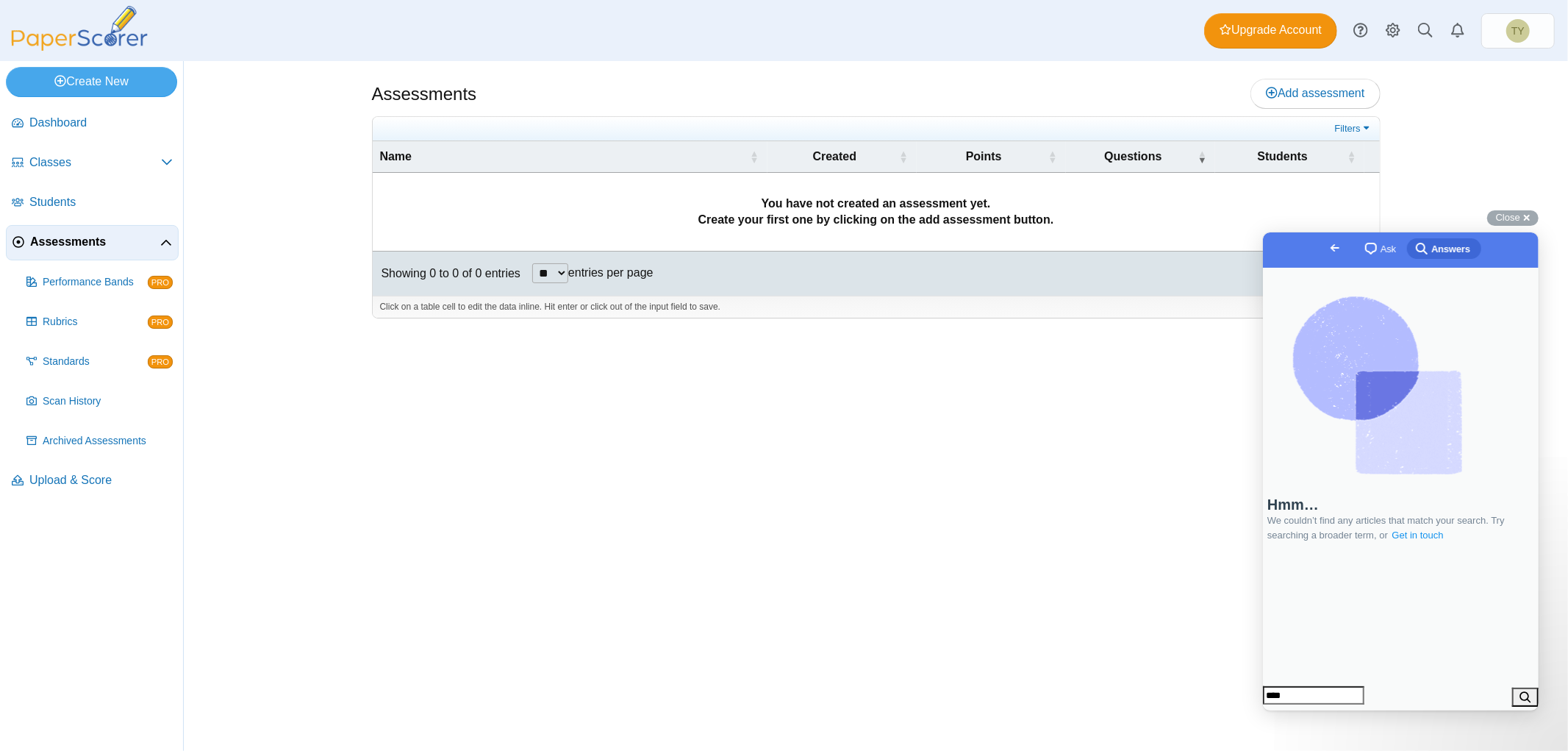
click at [1440, 542] on link "Get in touch" at bounding box center [1417, 534] width 54 height 15
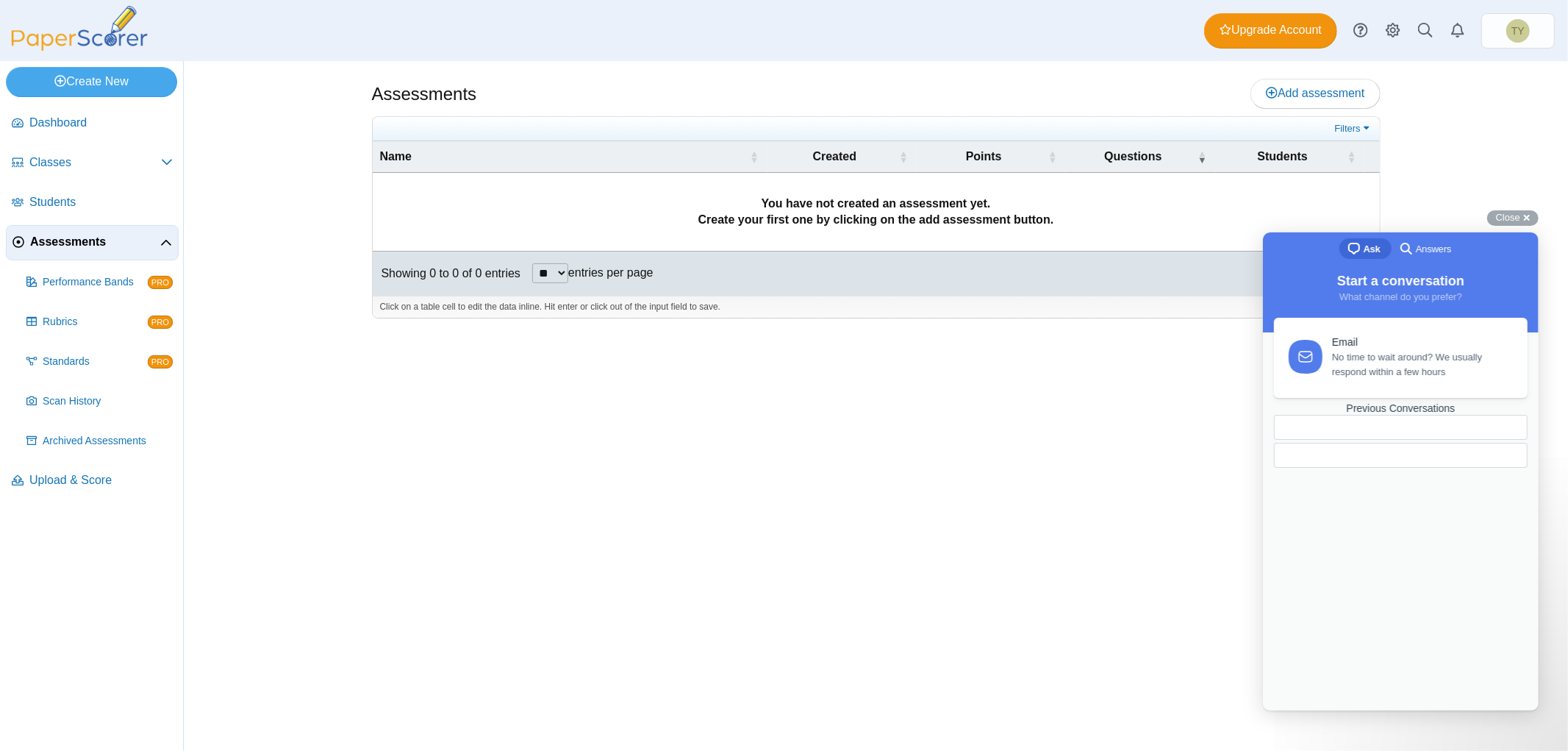
click at [1304, 454] on div at bounding box center [1365, 454] width 160 height 0
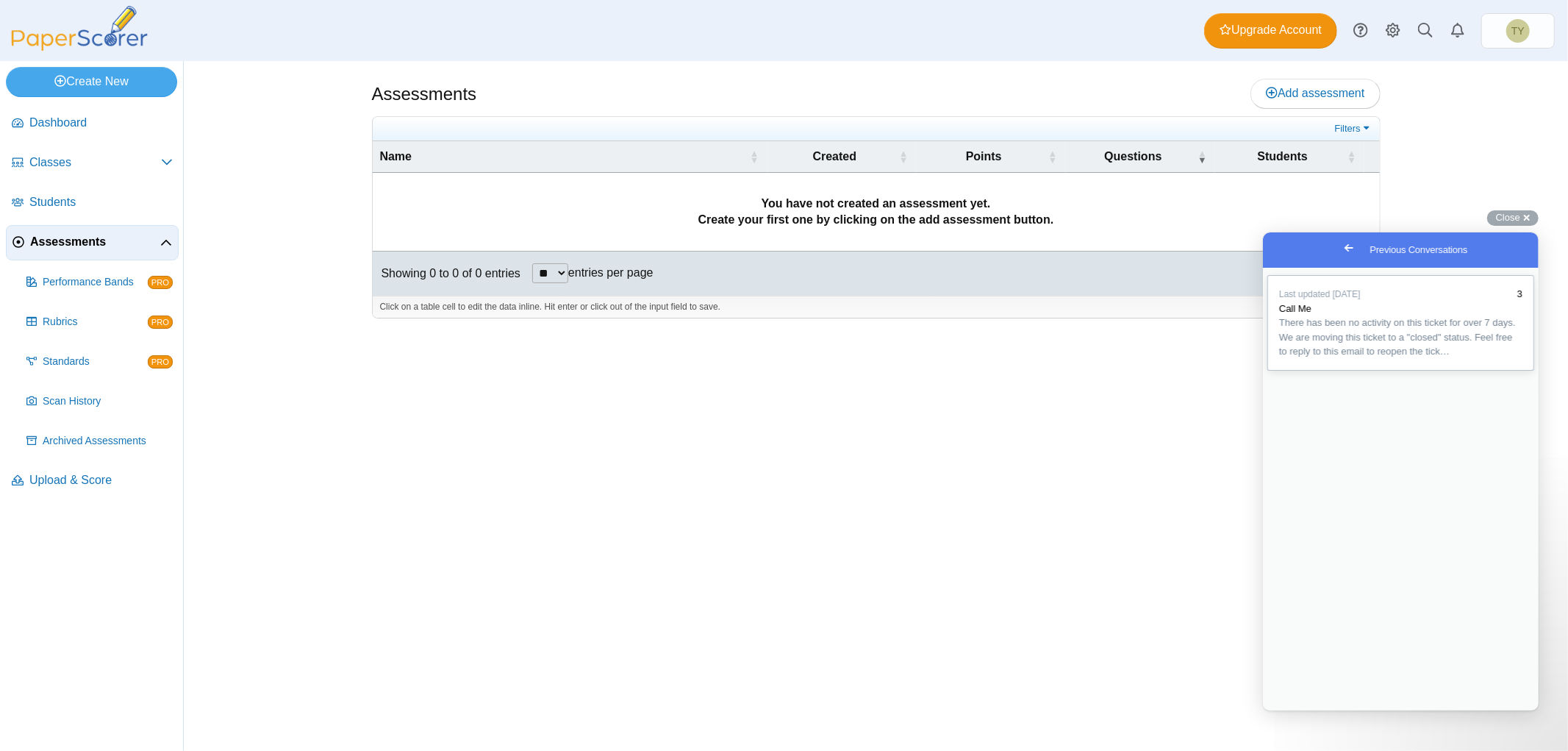
click at [1292, 313] on span "Call Me" at bounding box center [1294, 308] width 32 height 11
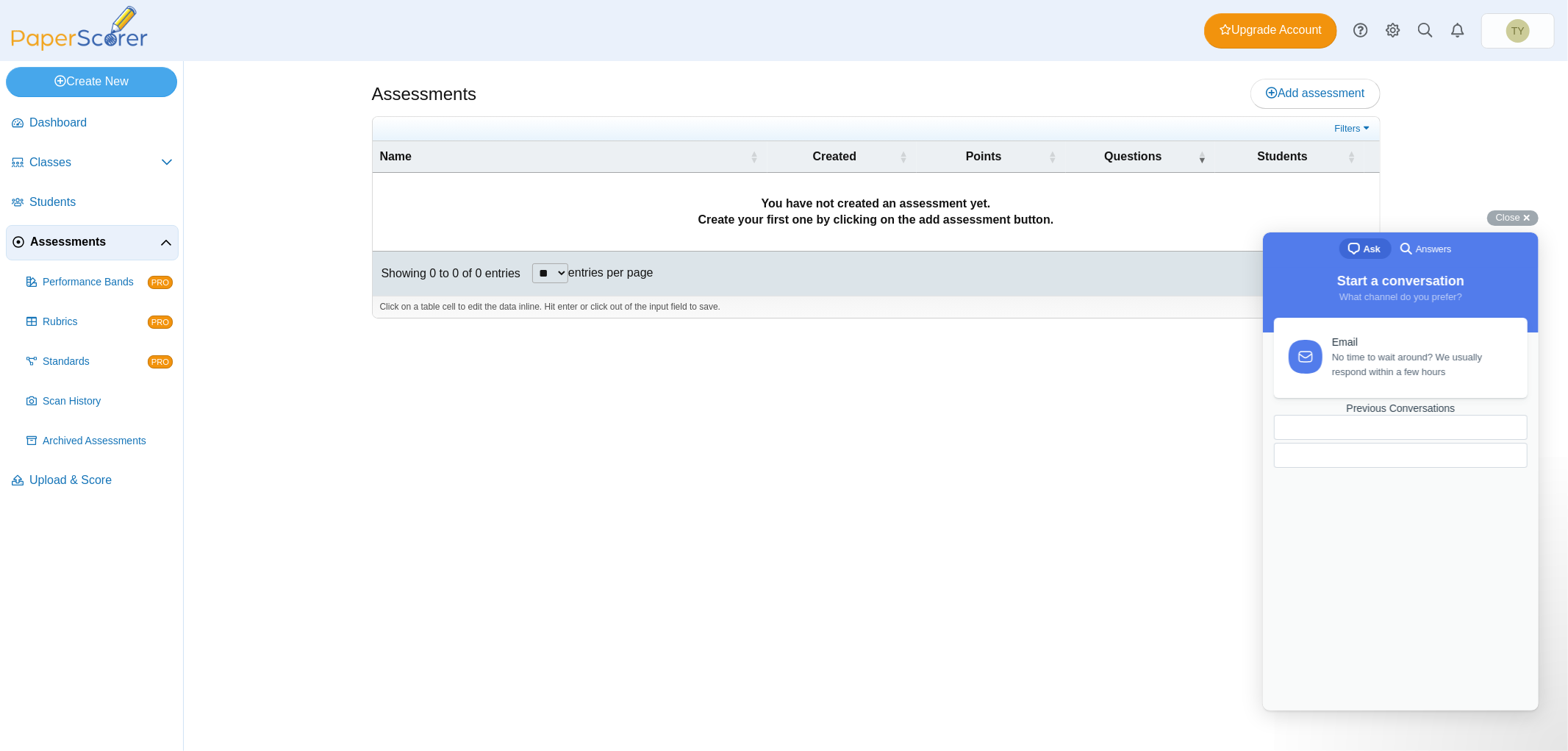
click at [1365, 467] on div at bounding box center [1400, 454] width 253 height 25
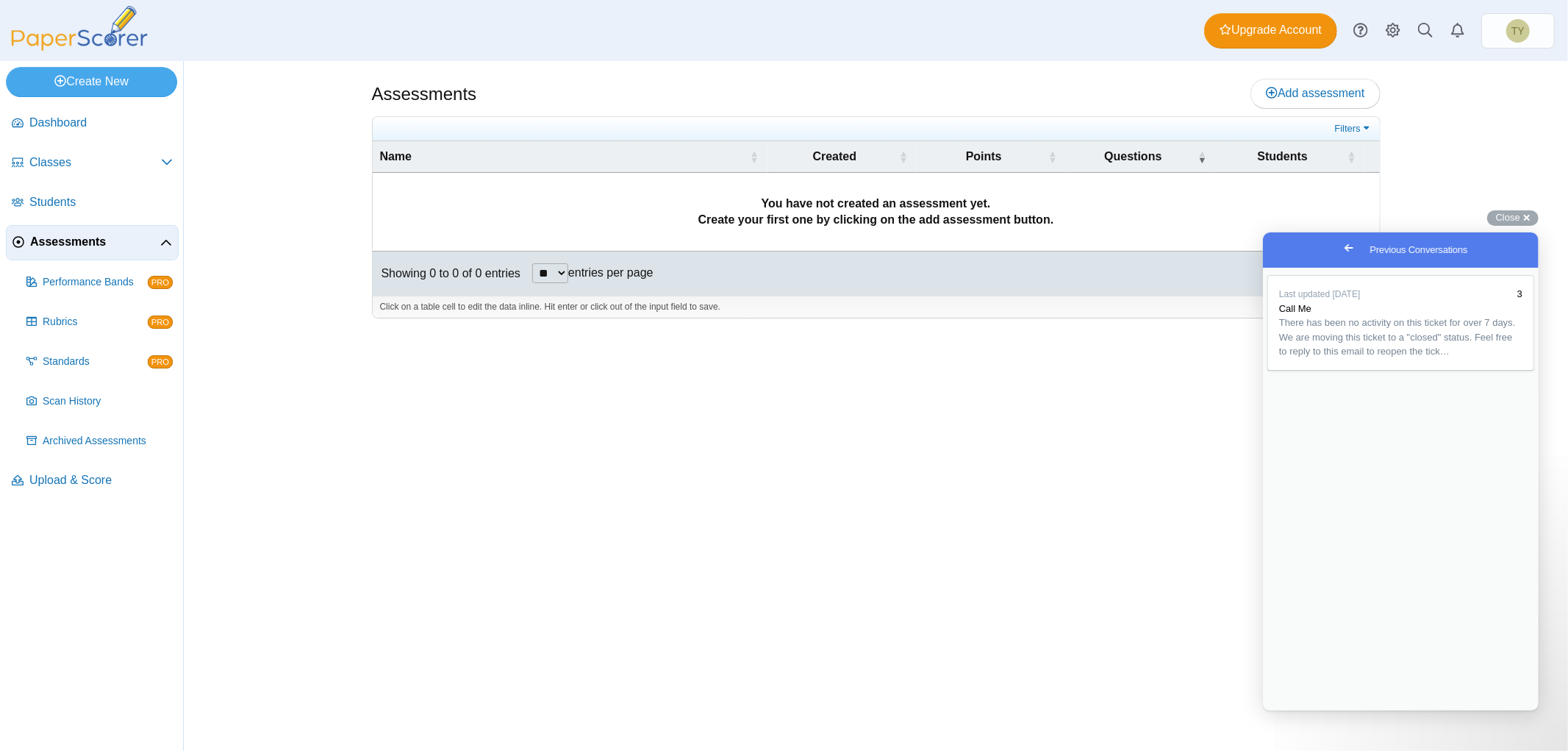
click at [1340, 256] on span "Go back" at bounding box center [1349, 247] width 18 height 18
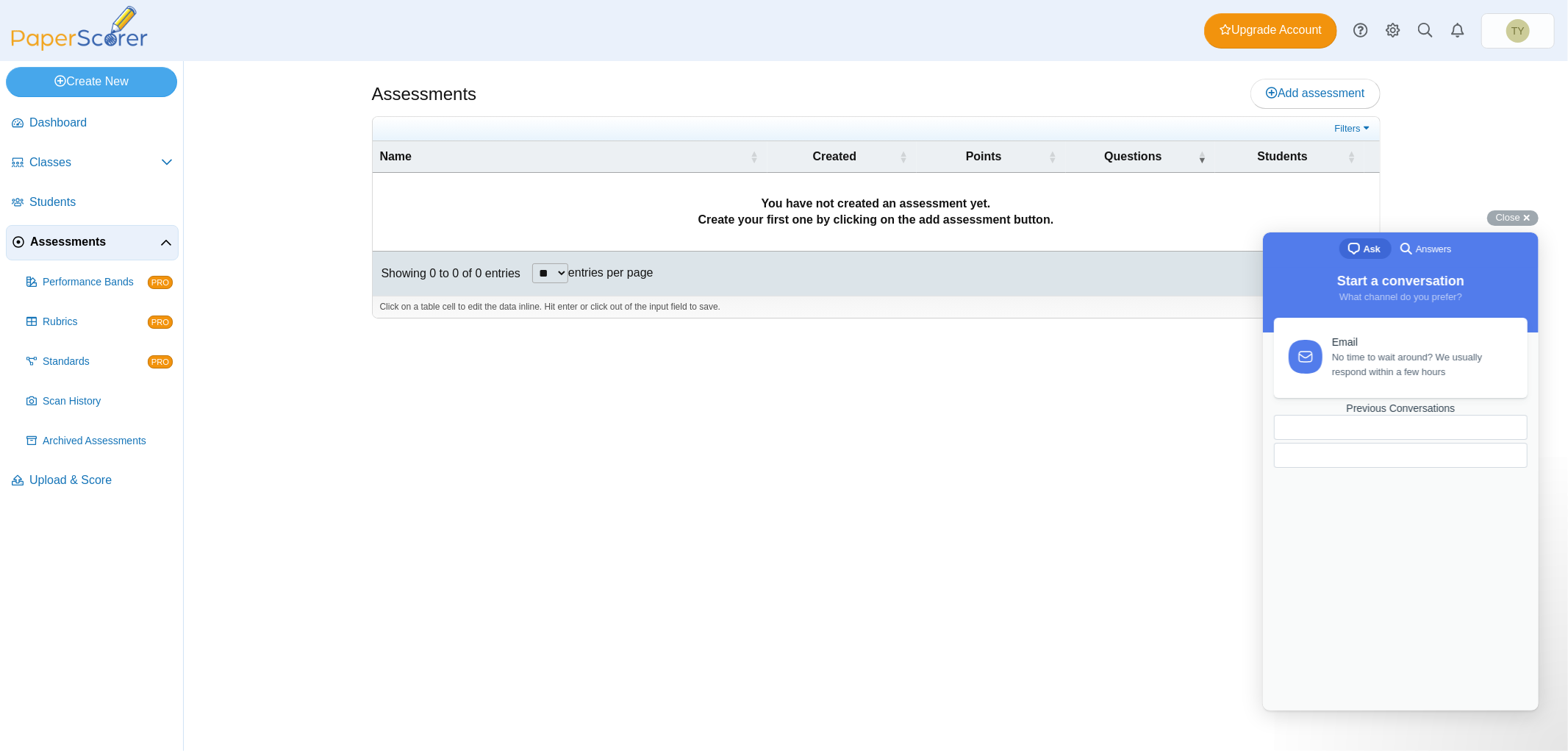
click at [1372, 248] on span "Ask" at bounding box center [1371, 248] width 17 height 15
click at [1514, 207] on div "Assessments Add assessment Filters" at bounding box center [876, 406] width 1385 height 690
click at [1513, 211] on span "Close" at bounding box center [1508, 217] width 25 height 11
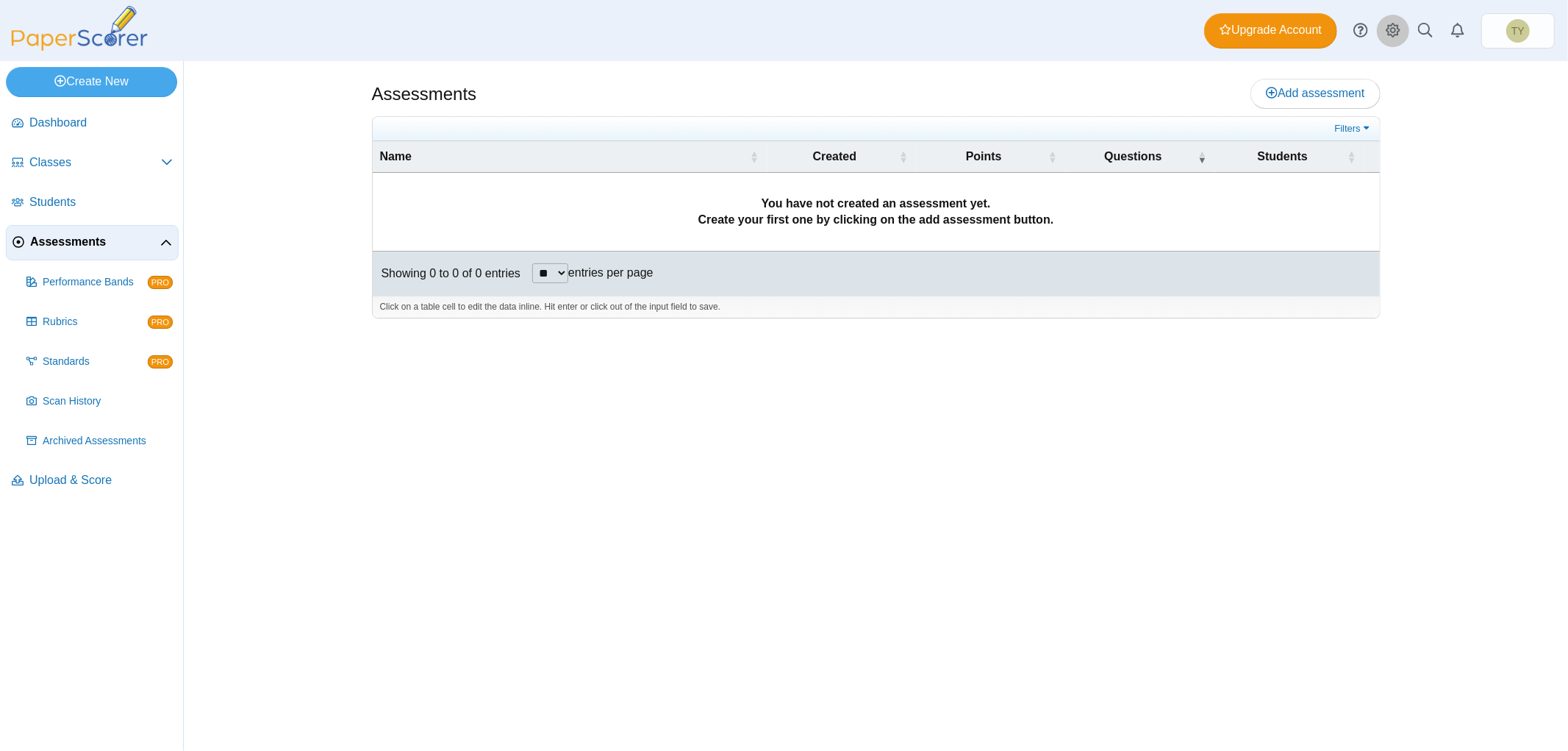
click at [1398, 28] on use at bounding box center [1393, 30] width 15 height 15
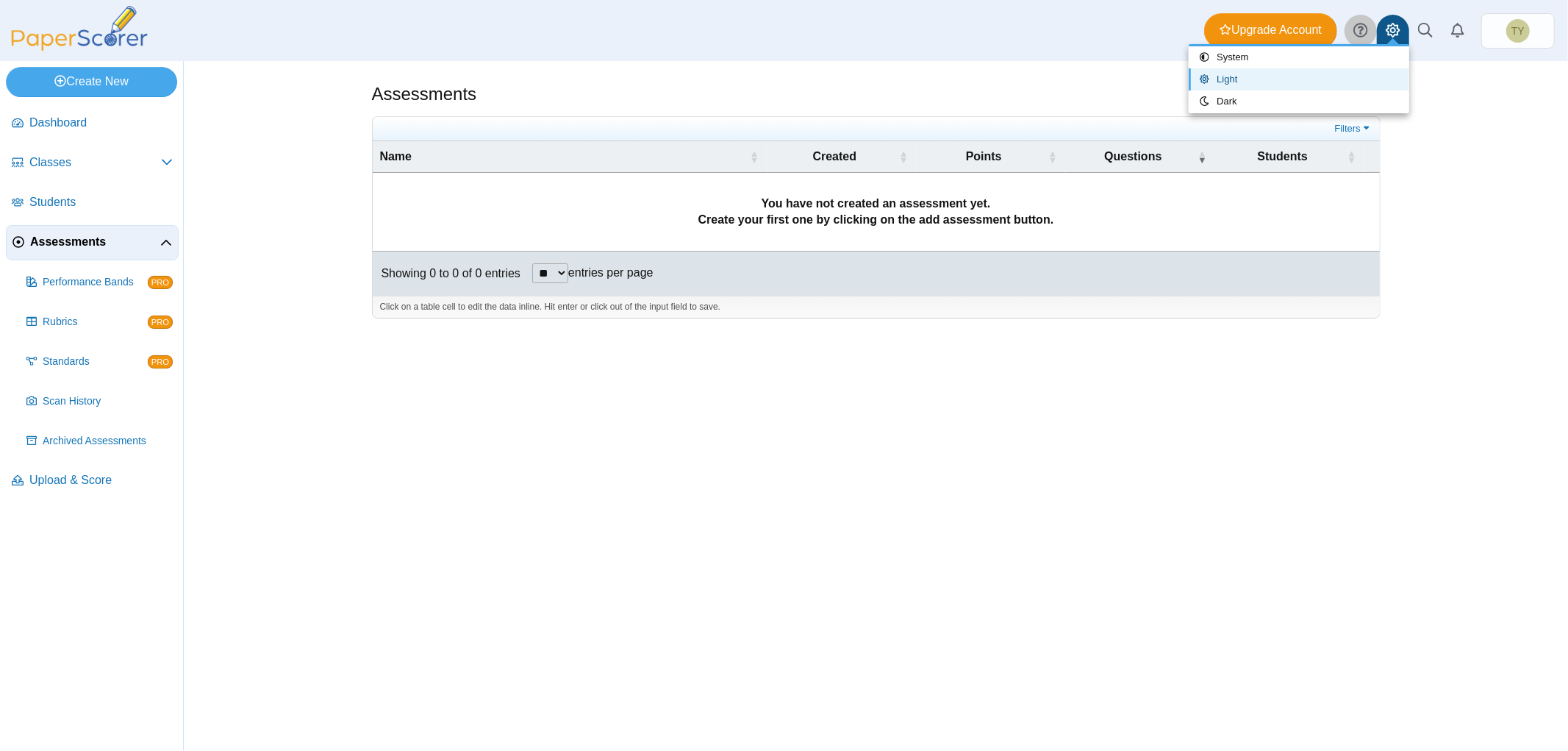
click at [1368, 28] on icon at bounding box center [1361, 30] width 15 height 15
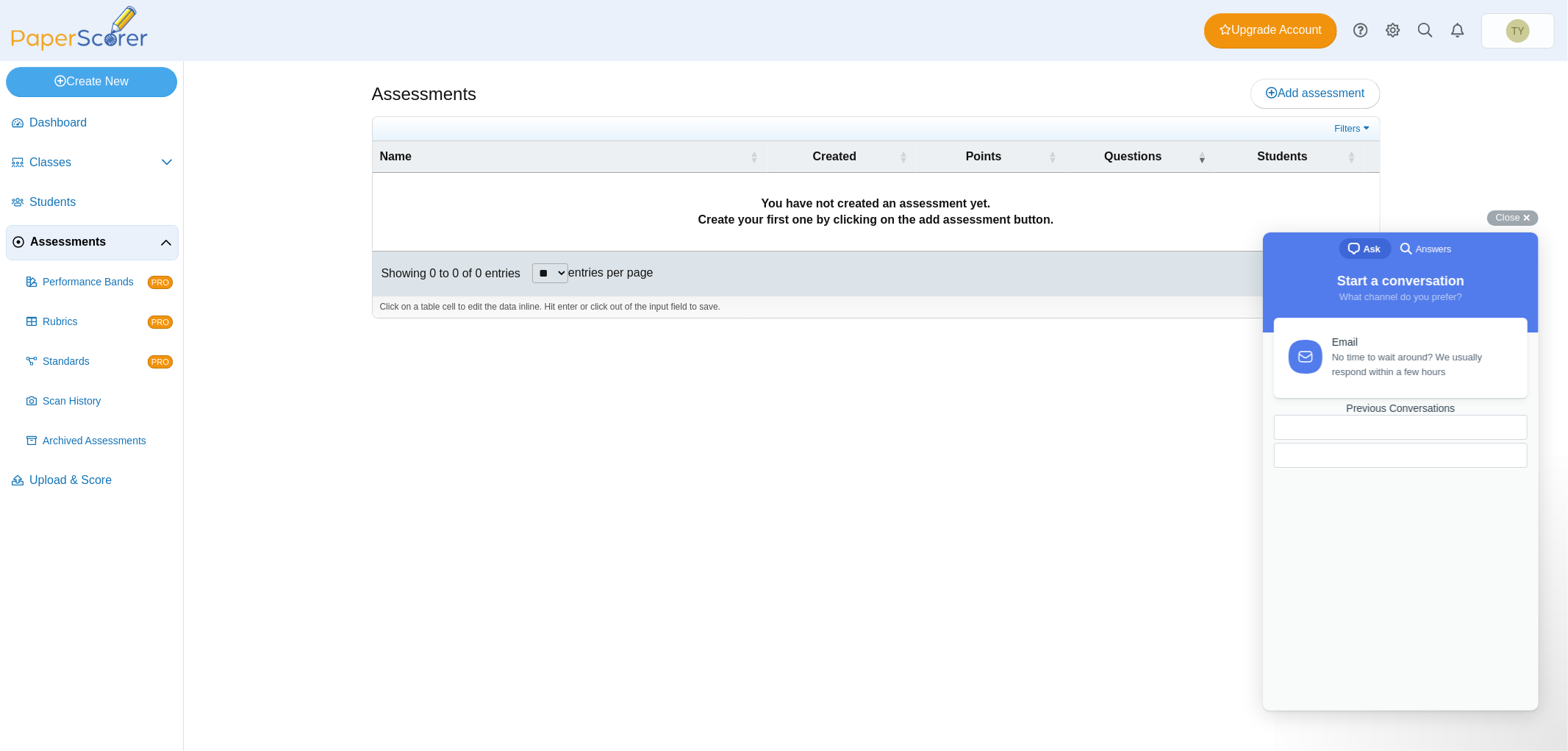
click at [1501, 467] on link "Previous Conversations" at bounding box center [1400, 434] width 253 height 66
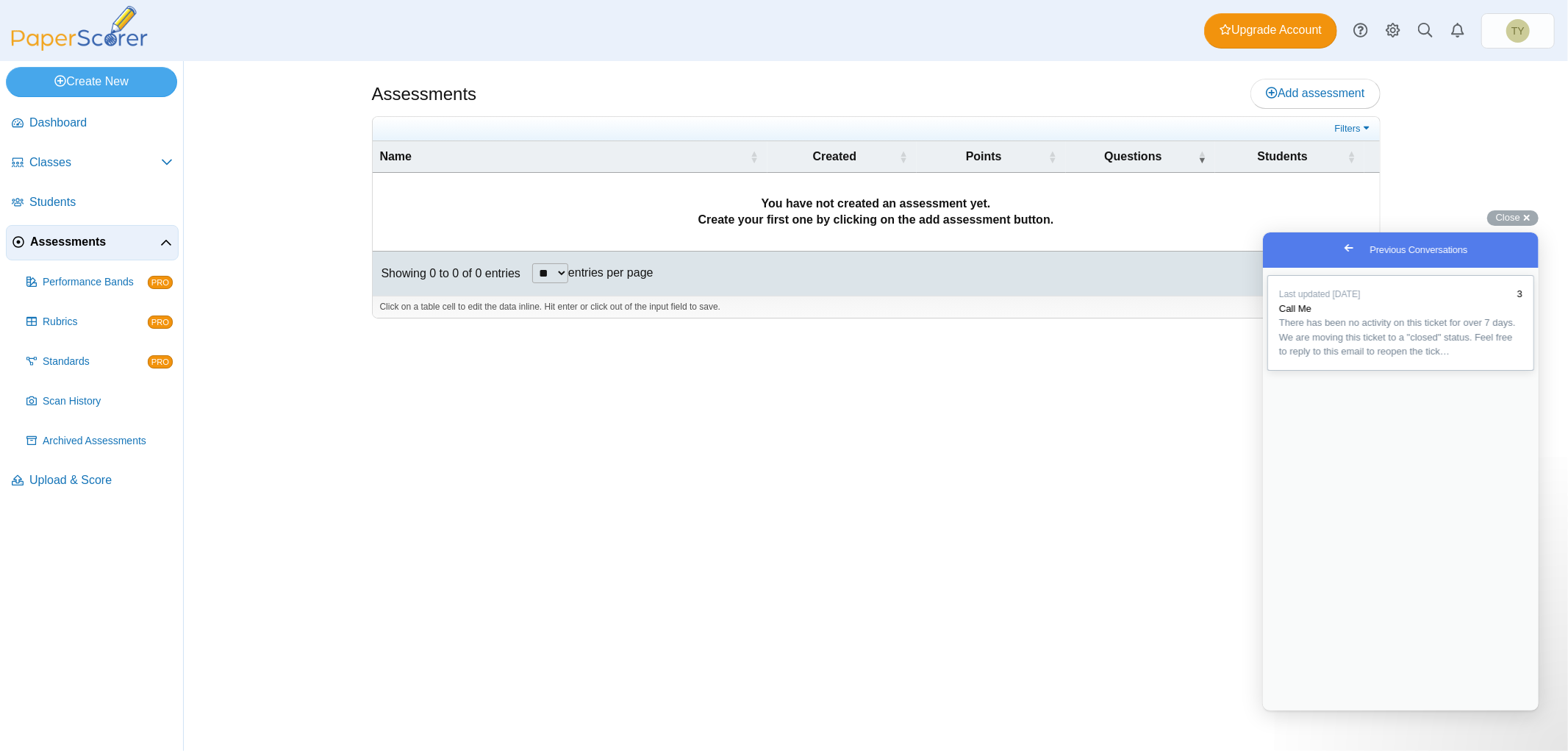
click at [1299, 313] on span "Call Me" at bounding box center [1294, 308] width 32 height 11
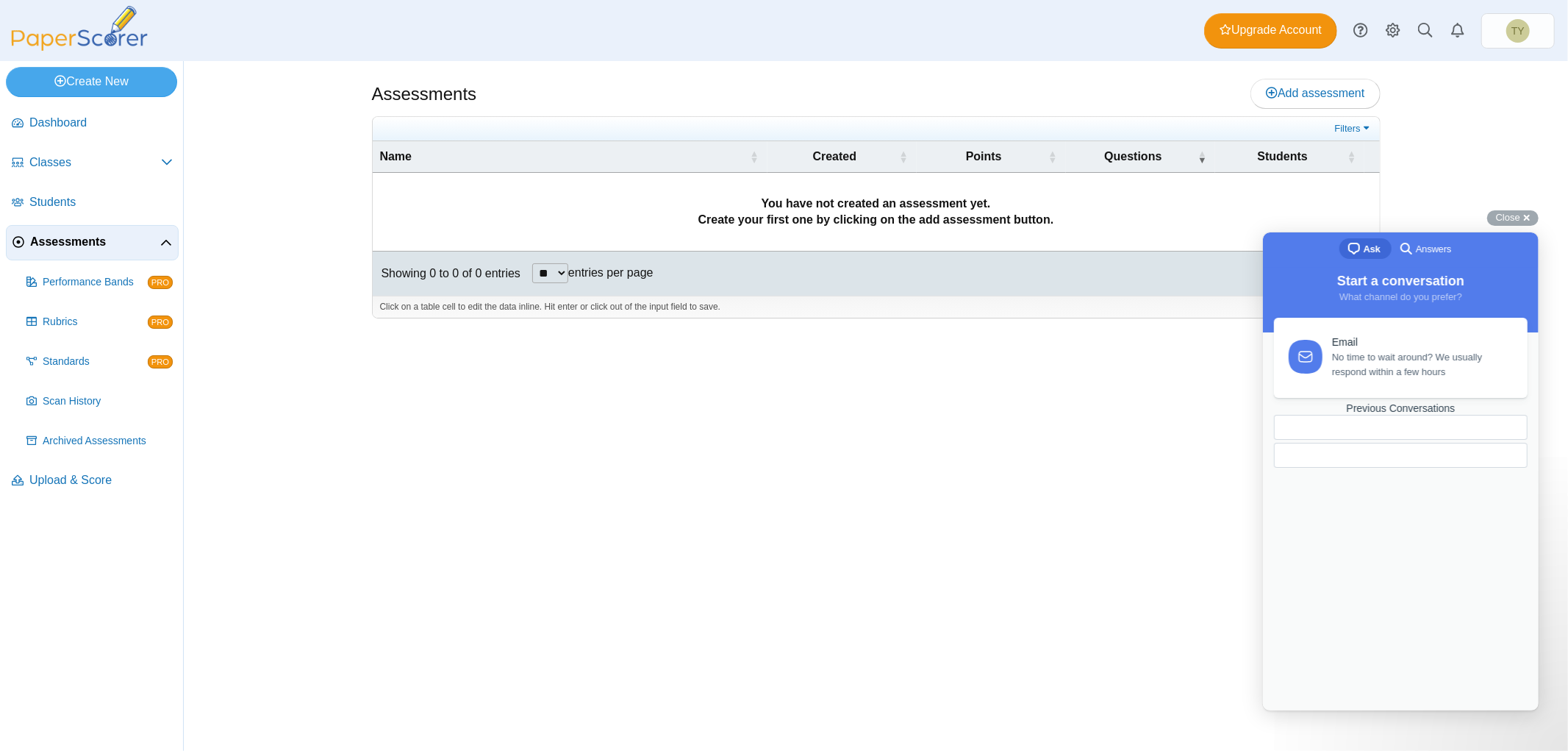
click at [1391, 467] on link "Previous Conversations" at bounding box center [1400, 434] width 253 height 66
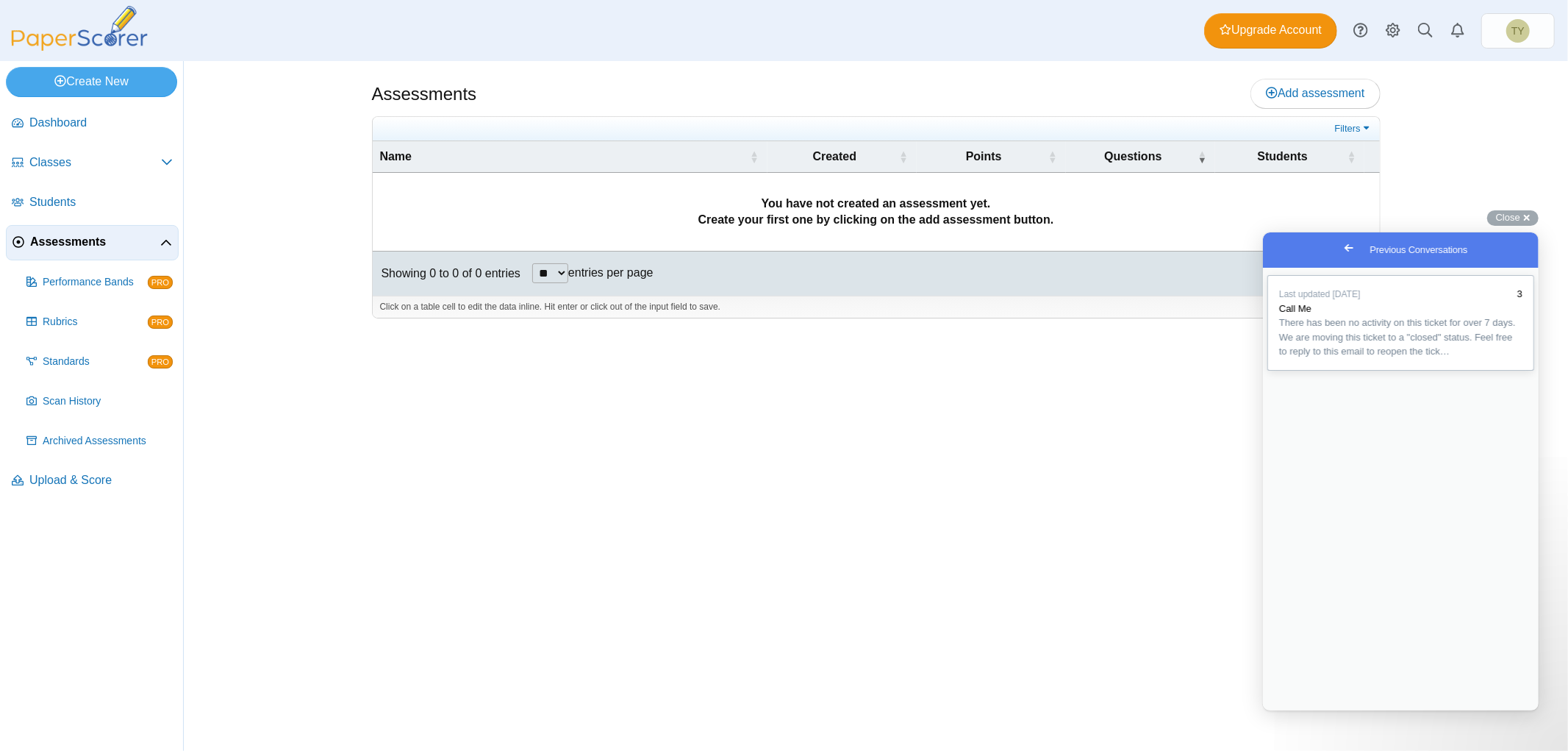
click at [1408, 356] on span "There has been no activity on this ticket for over 7 days. We are moving this t…" at bounding box center [1397, 336] width 237 height 39
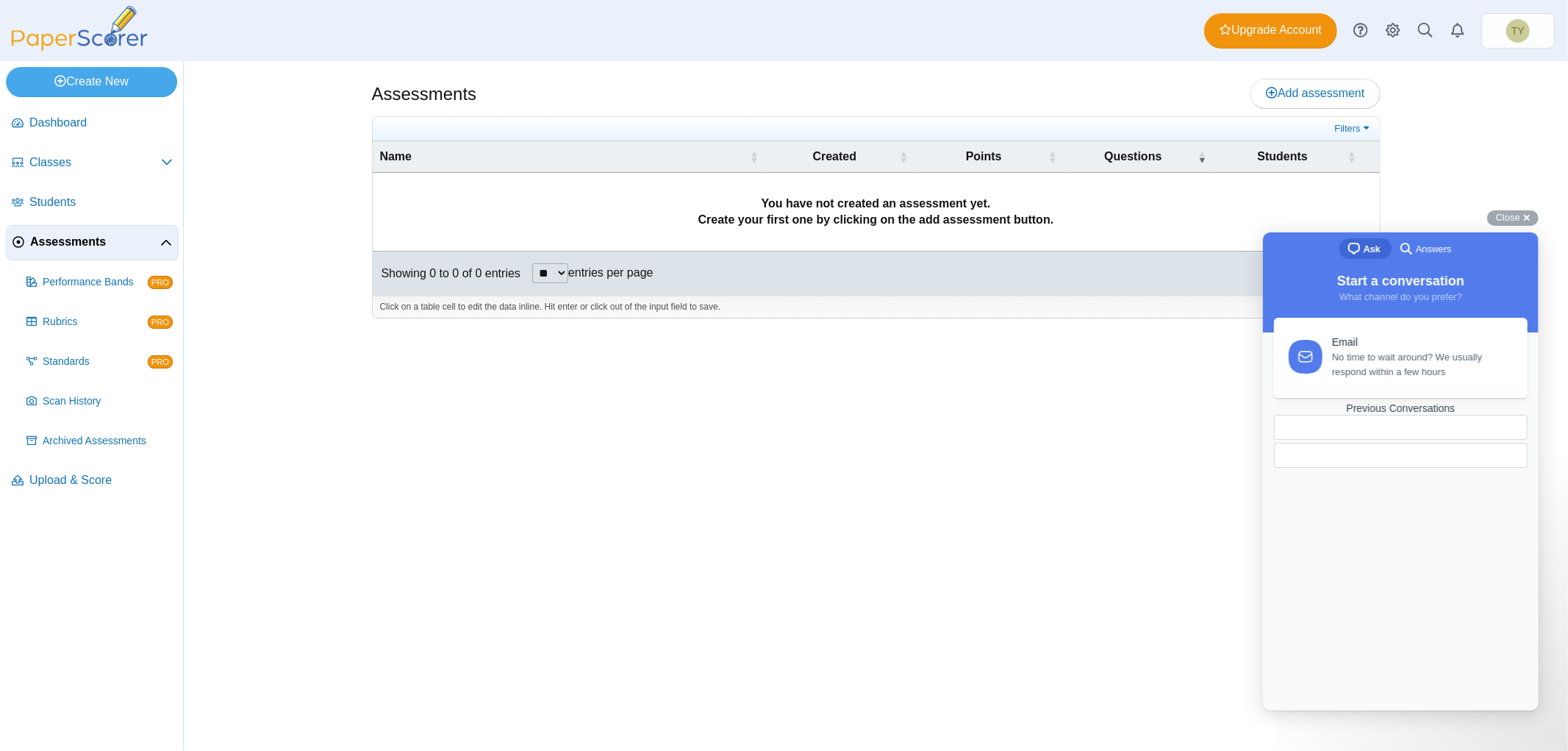
click at [1390, 467] on div at bounding box center [1400, 454] width 253 height 25
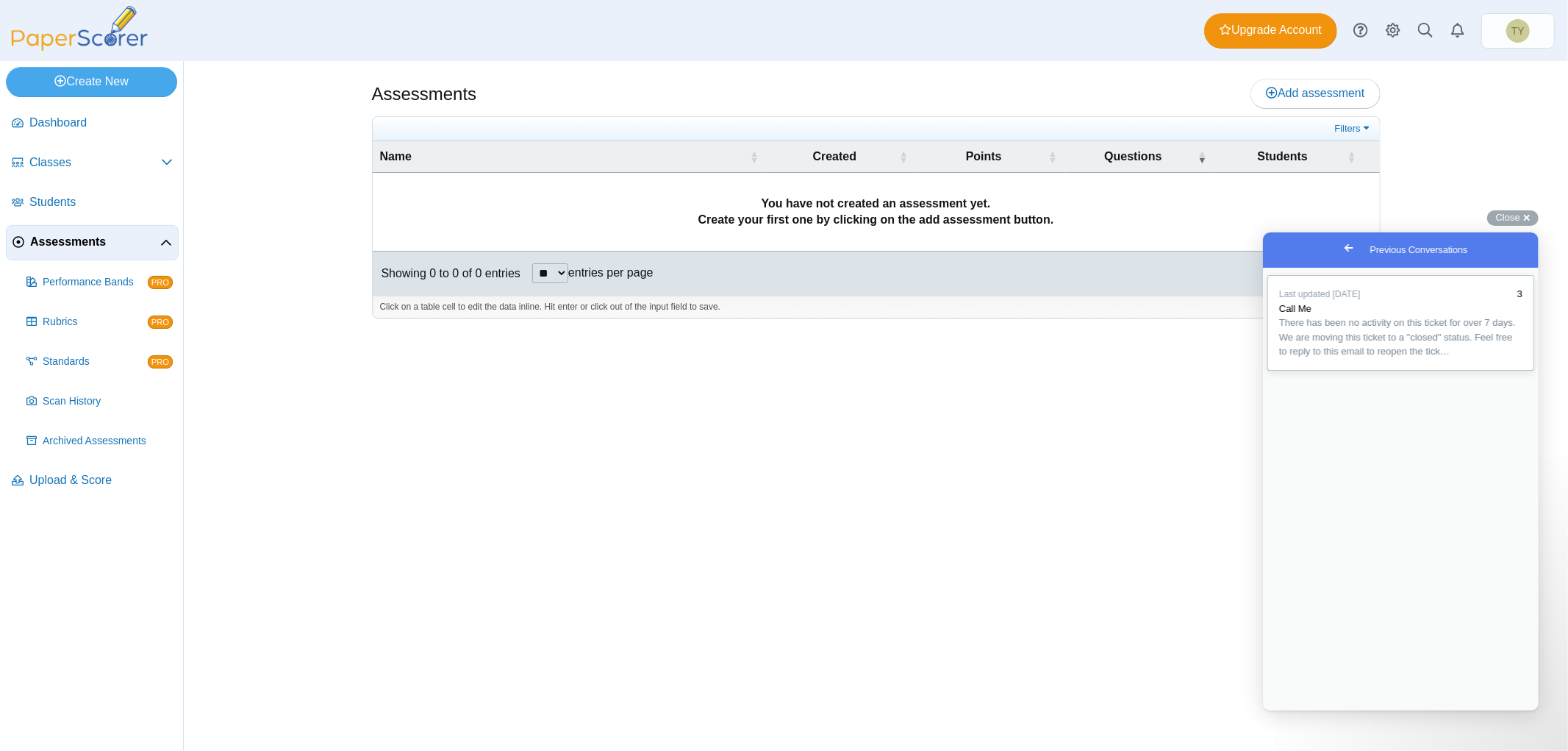
click at [1388, 355] on span "There has been no activity on this ticket for over 7 days. We are moving this t…" at bounding box center [1397, 336] width 237 height 39
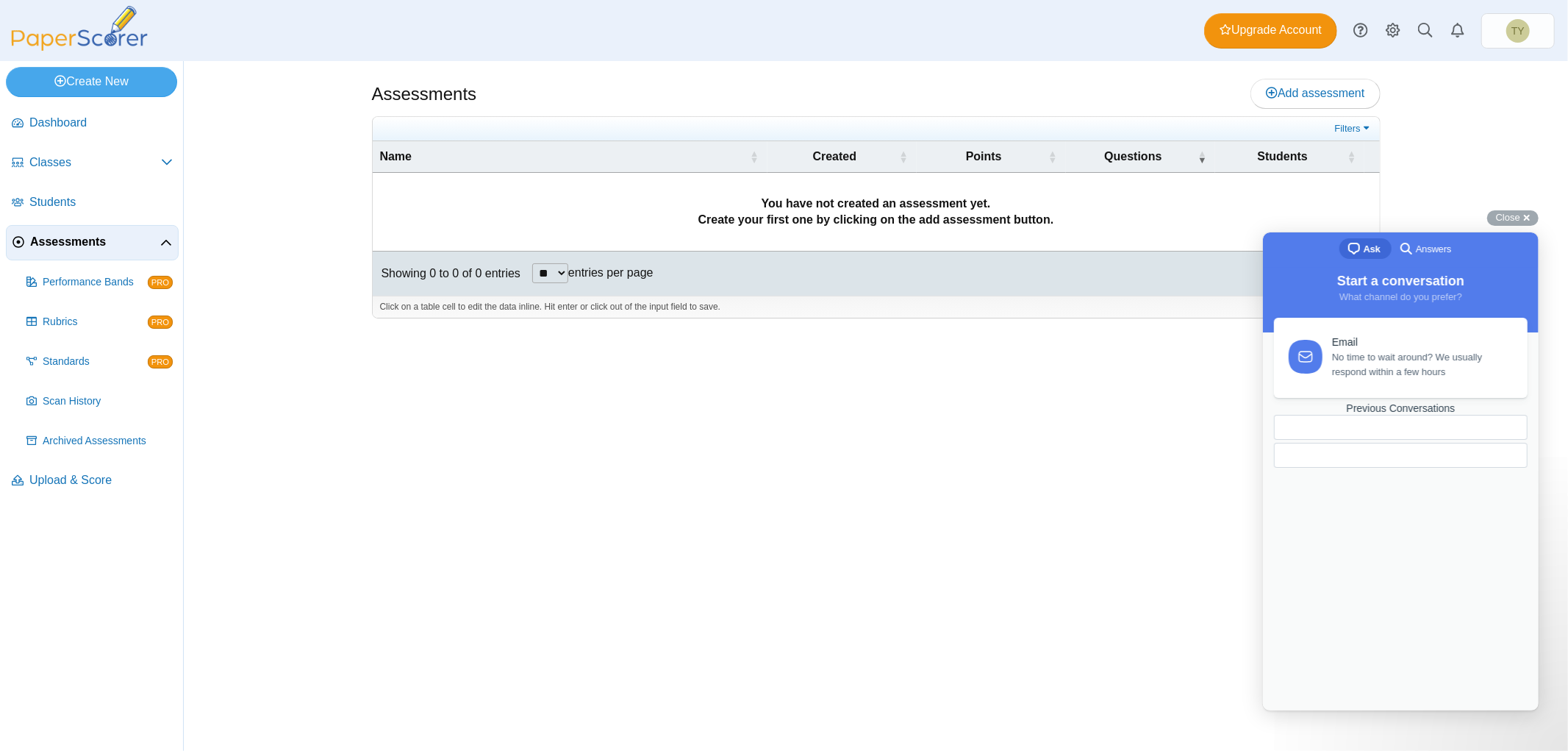
click at [1486, 241] on div "chat-square Ask search-medium Answers" at bounding box center [1401, 249] width 275 height 35
click at [1499, 225] on div "Close cross-small" at bounding box center [1513, 218] width 52 height 16
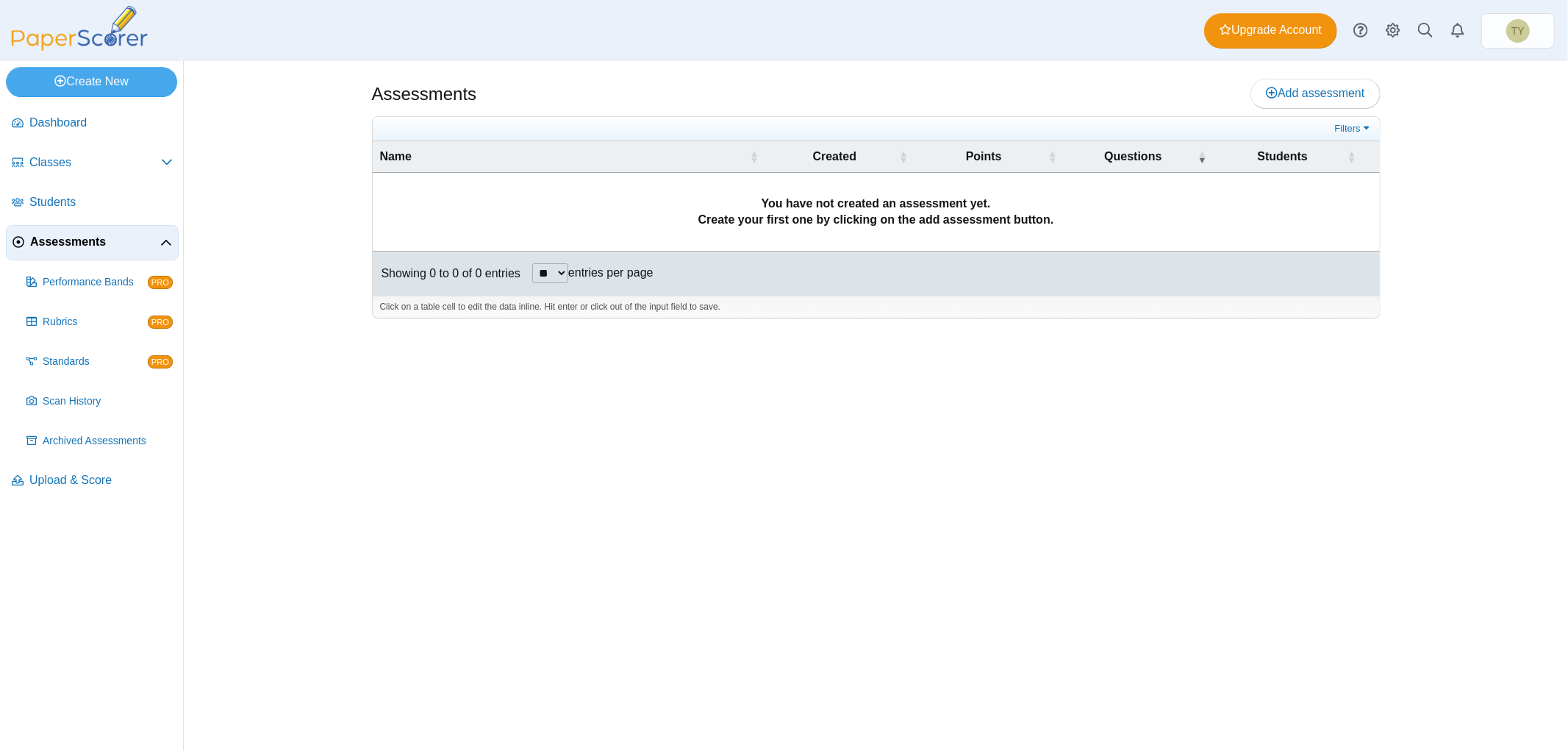
click at [66, 37] on img at bounding box center [80, 28] width 147 height 45
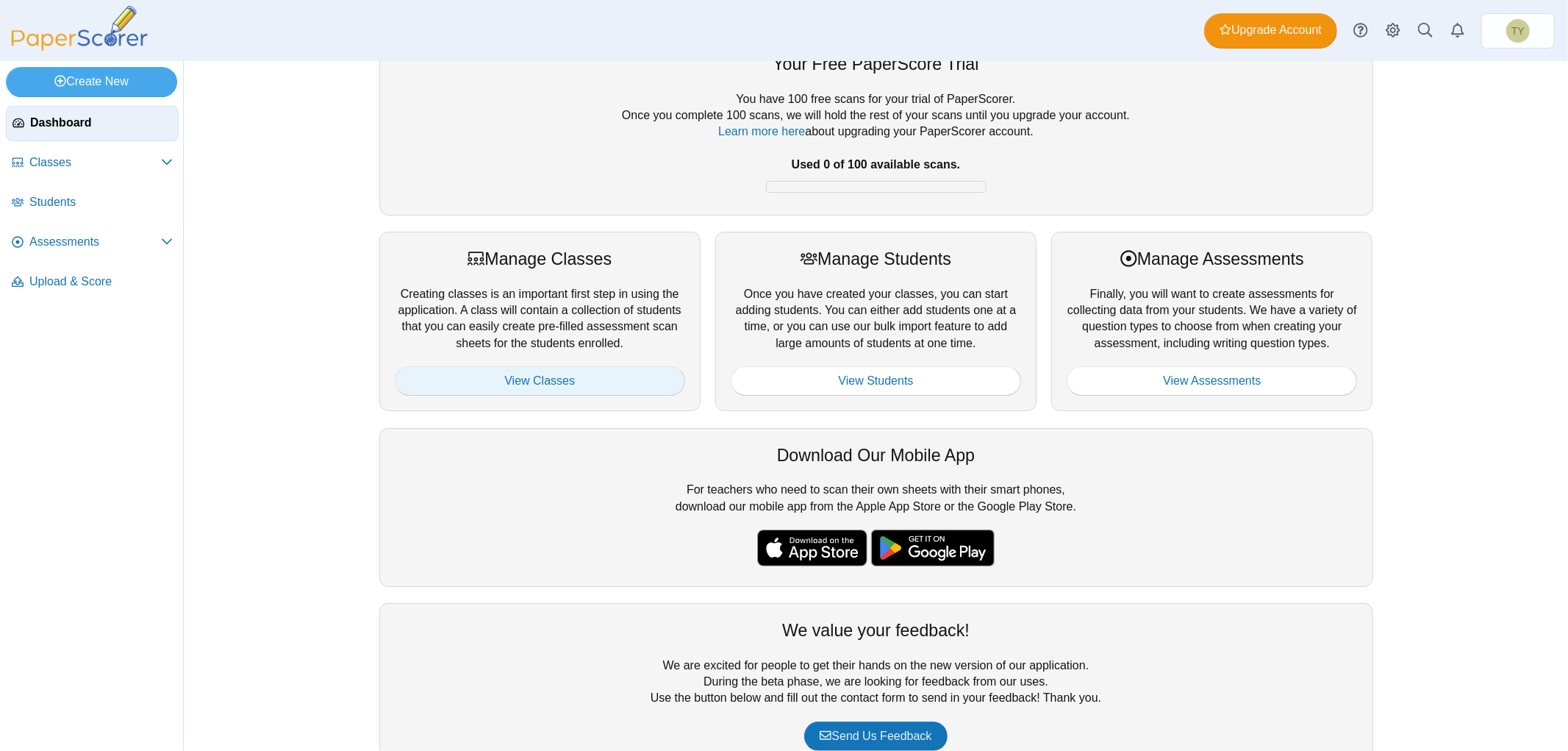
scroll to position [84, 0]
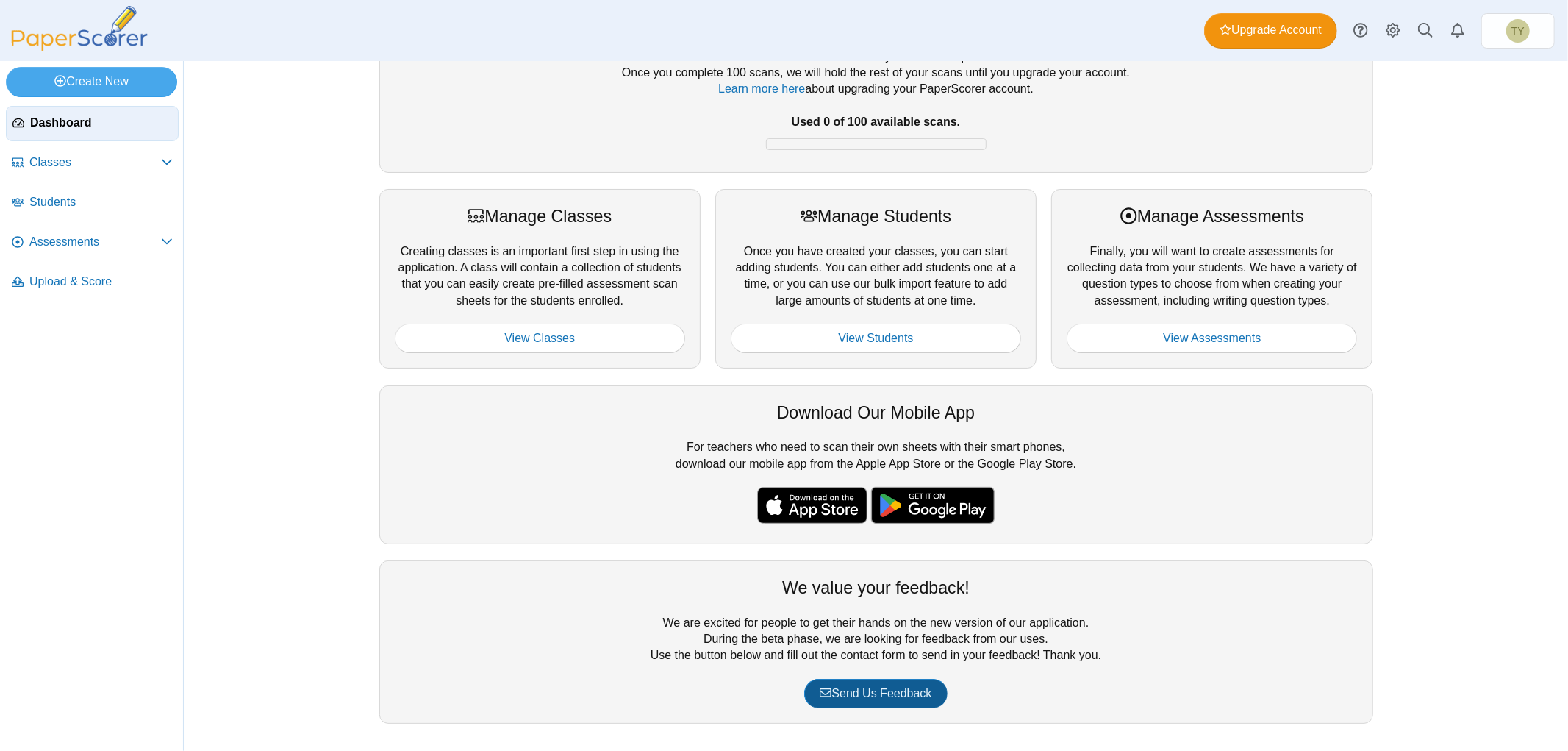
click at [879, 687] on span "Send Us Feedback" at bounding box center [875, 693] width 111 height 12
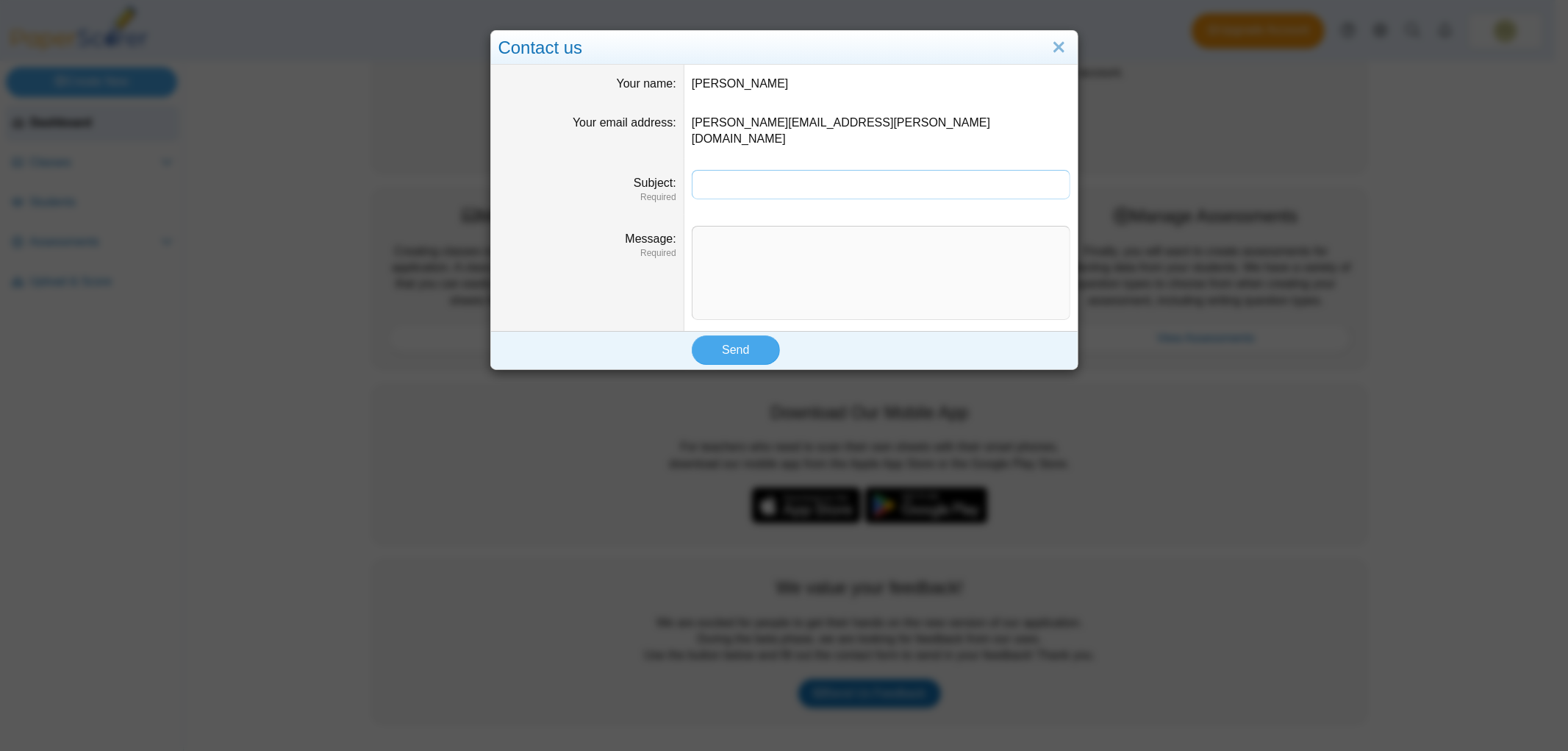
click at [758, 173] on input "Subject" at bounding box center [881, 185] width 379 height 30
type input "****"
click at [730, 228] on textarea "Message" at bounding box center [881, 272] width 379 height 94
type textarea "**********"
click at [725, 344] on button "Send" at bounding box center [736, 350] width 89 height 30
